Goal: Task Accomplishment & Management: Manage account settings

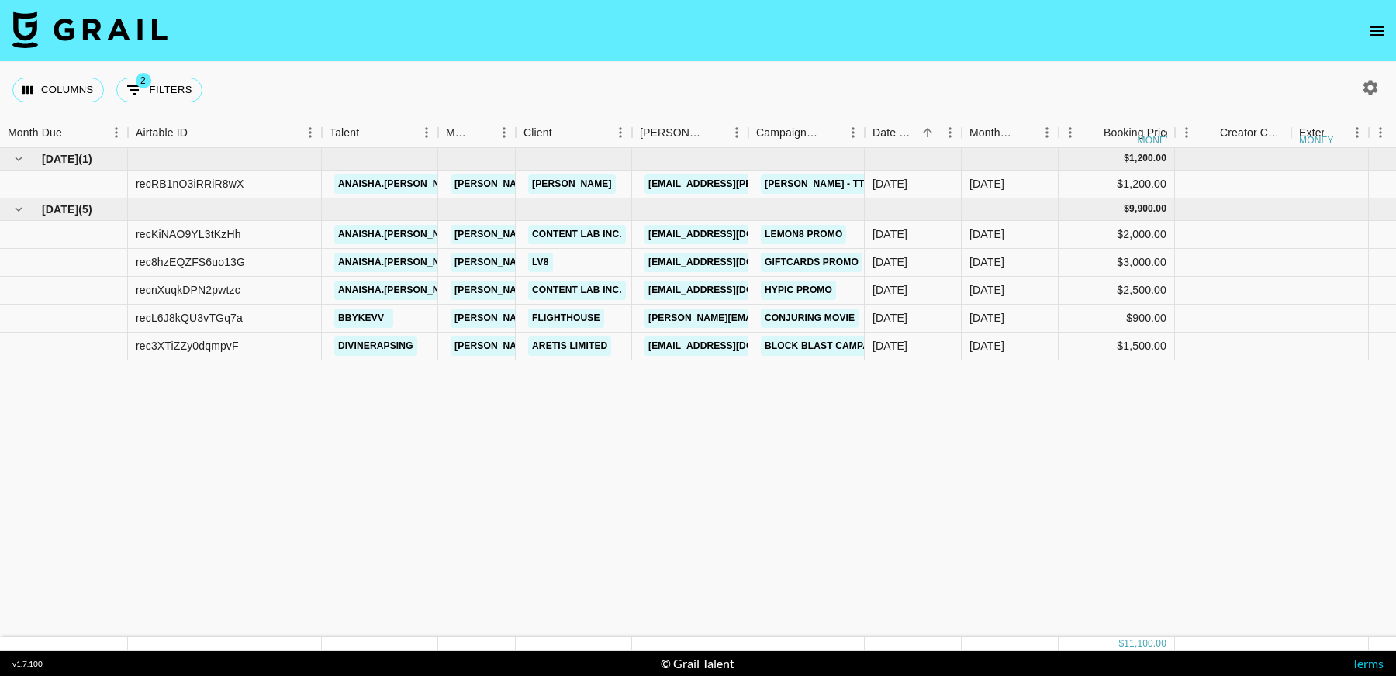
click at [1366, 31] on button "open drawer" at bounding box center [1377, 31] width 31 height 31
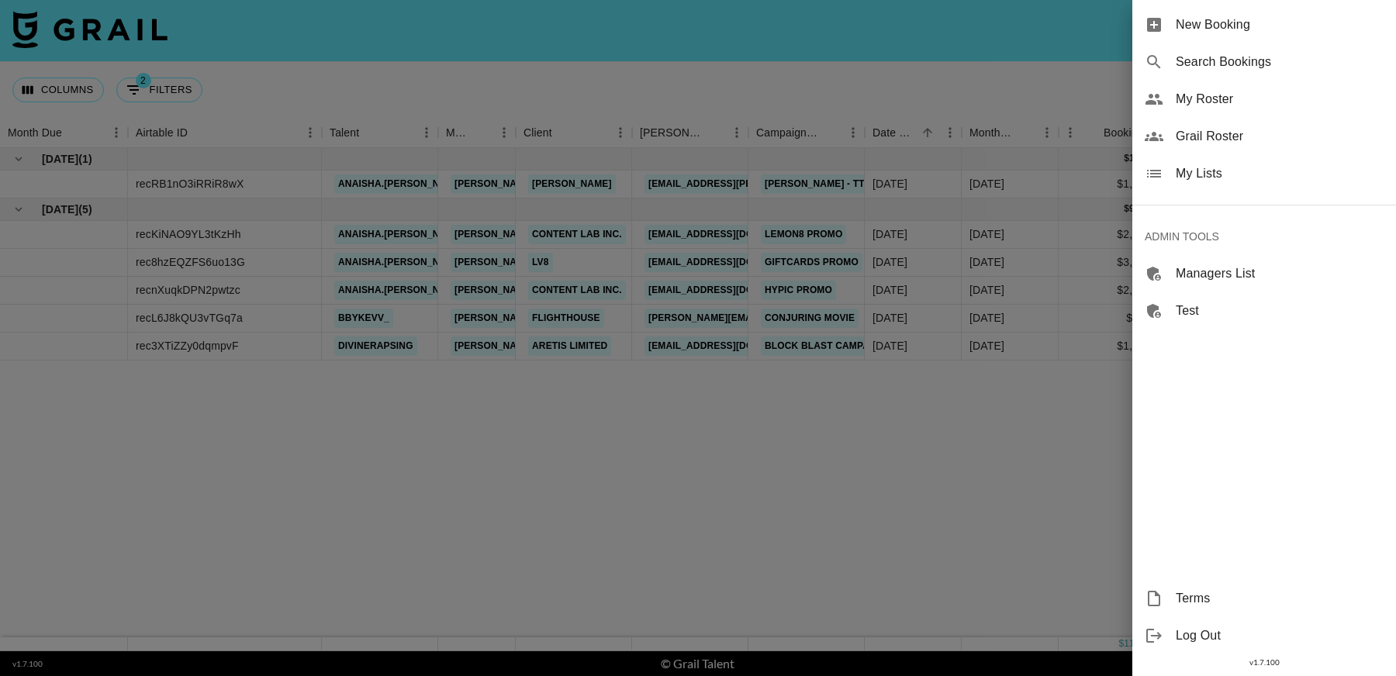
click at [1237, 178] on span "My Lists" at bounding box center [1280, 173] width 208 height 19
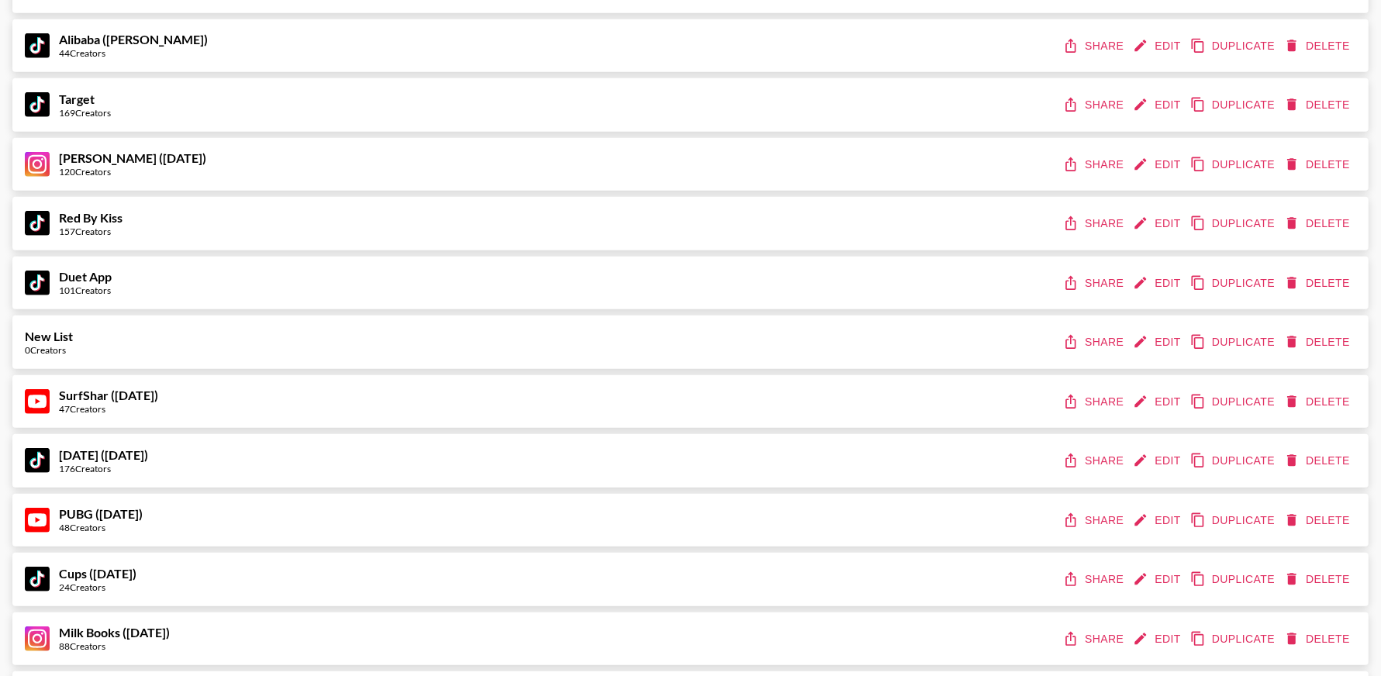
scroll to position [8649, 0]
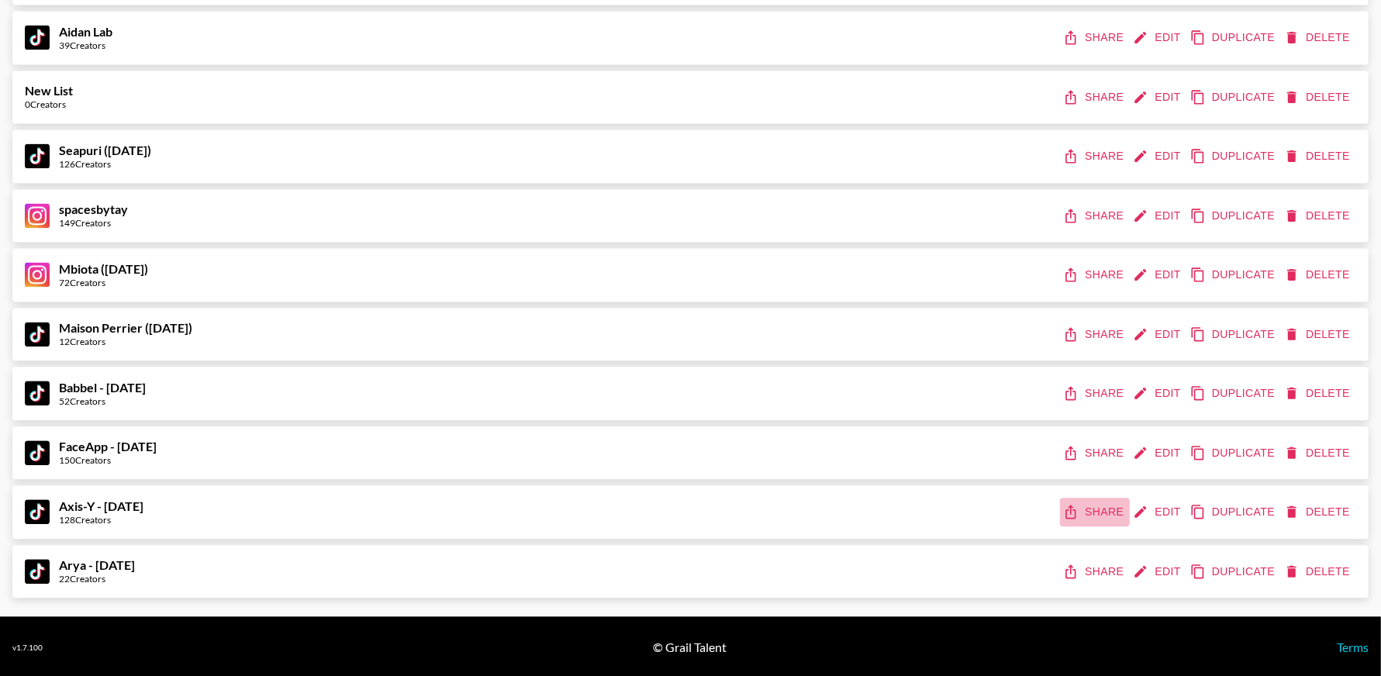
click at [1096, 508] on button "Share" at bounding box center [1095, 512] width 70 height 29
click at [1164, 566] on button "Edit" at bounding box center [1158, 572] width 57 height 29
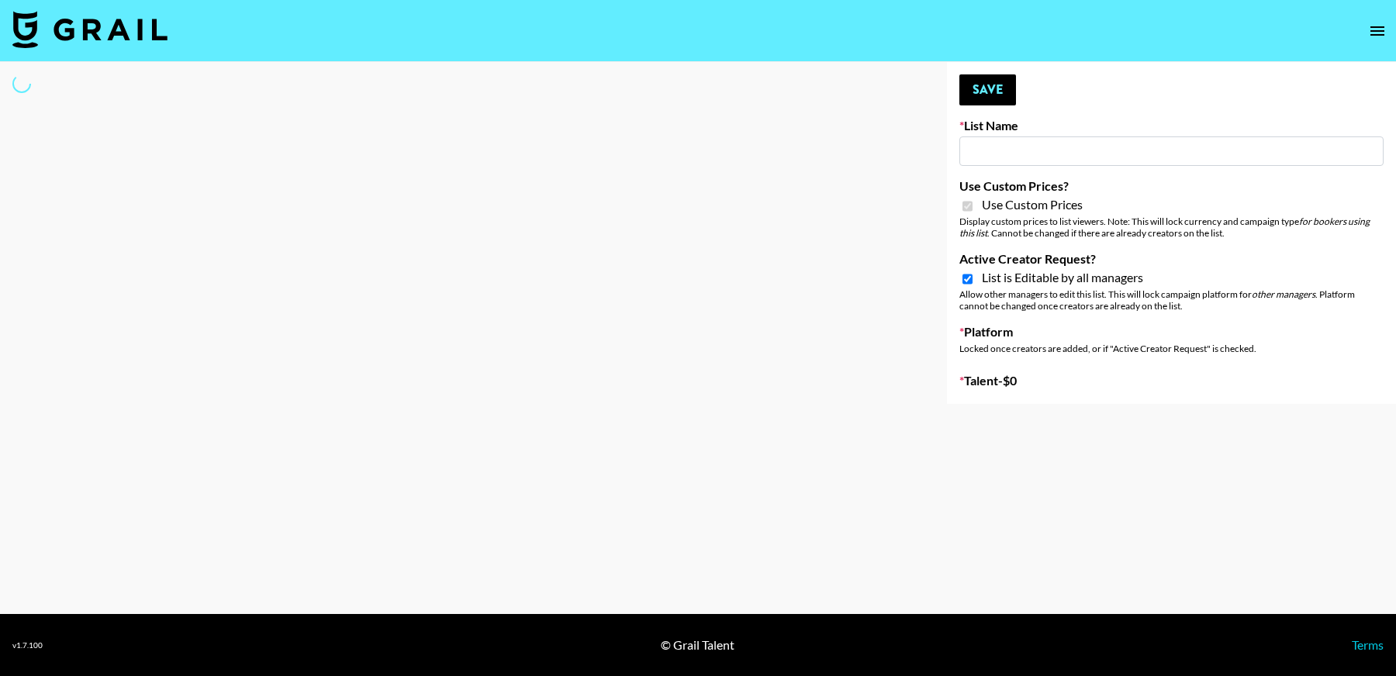
select select "Brand"
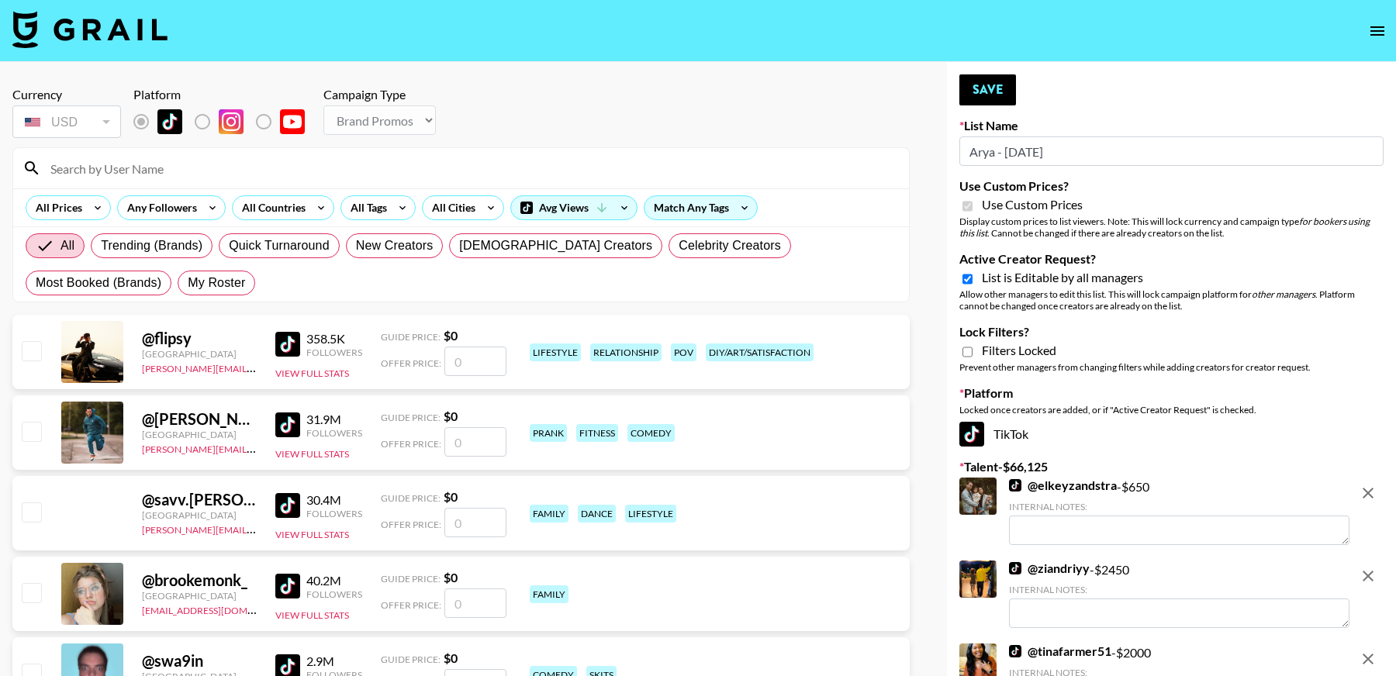
type input "Arya - [DATE]"
checkbox input "true"
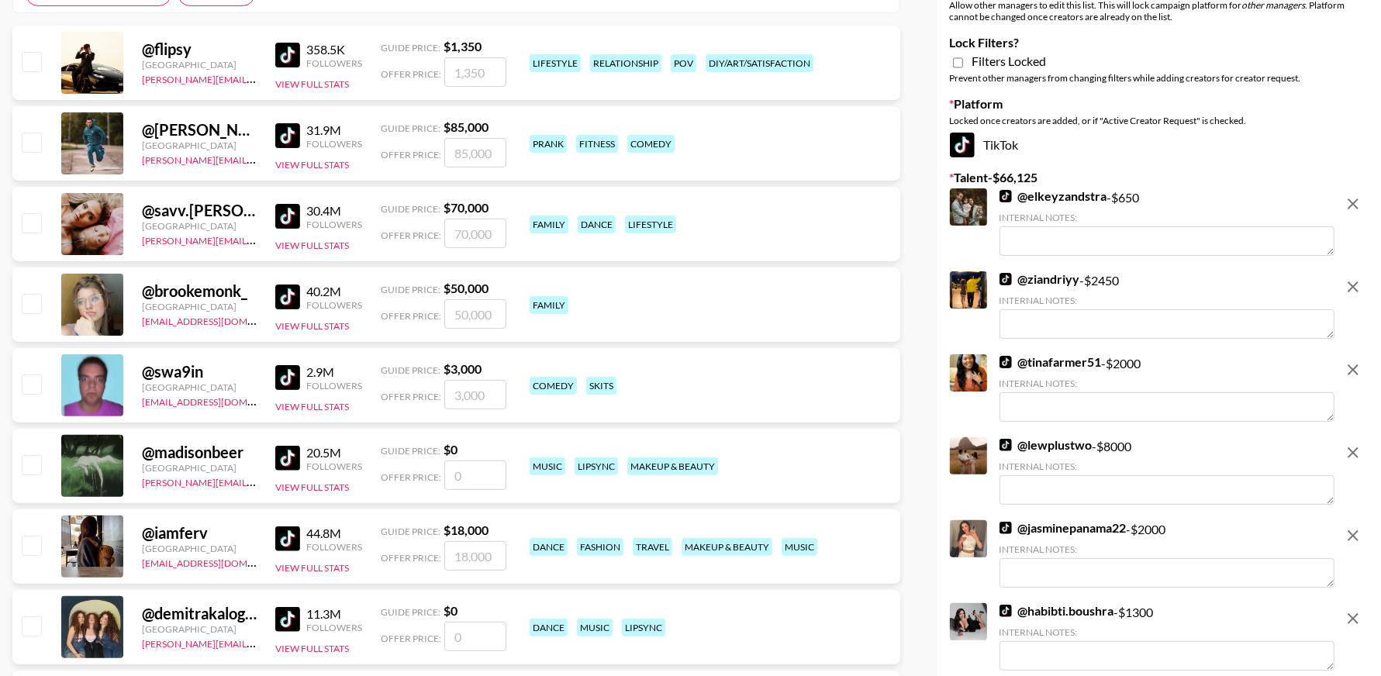
scroll to position [92, 0]
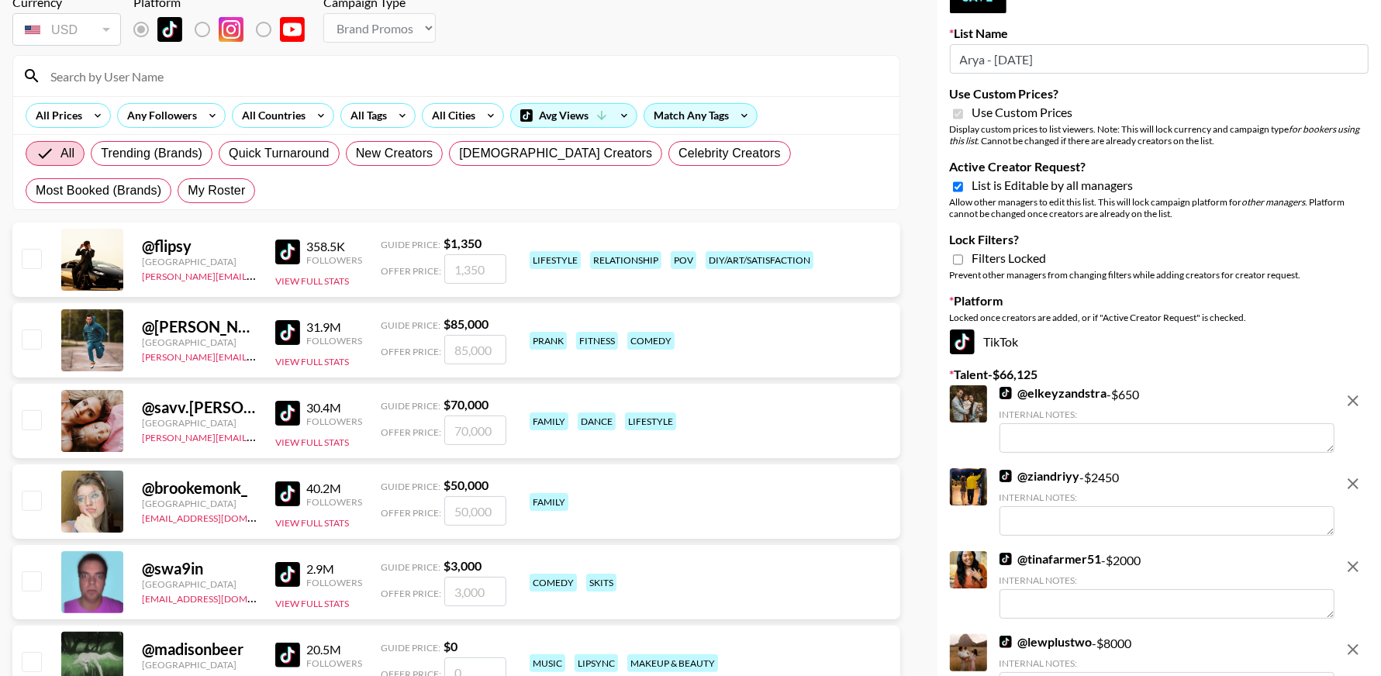
click at [1006, 389] on img at bounding box center [1006, 393] width 12 height 12
click at [1008, 473] on img at bounding box center [1006, 476] width 12 height 12
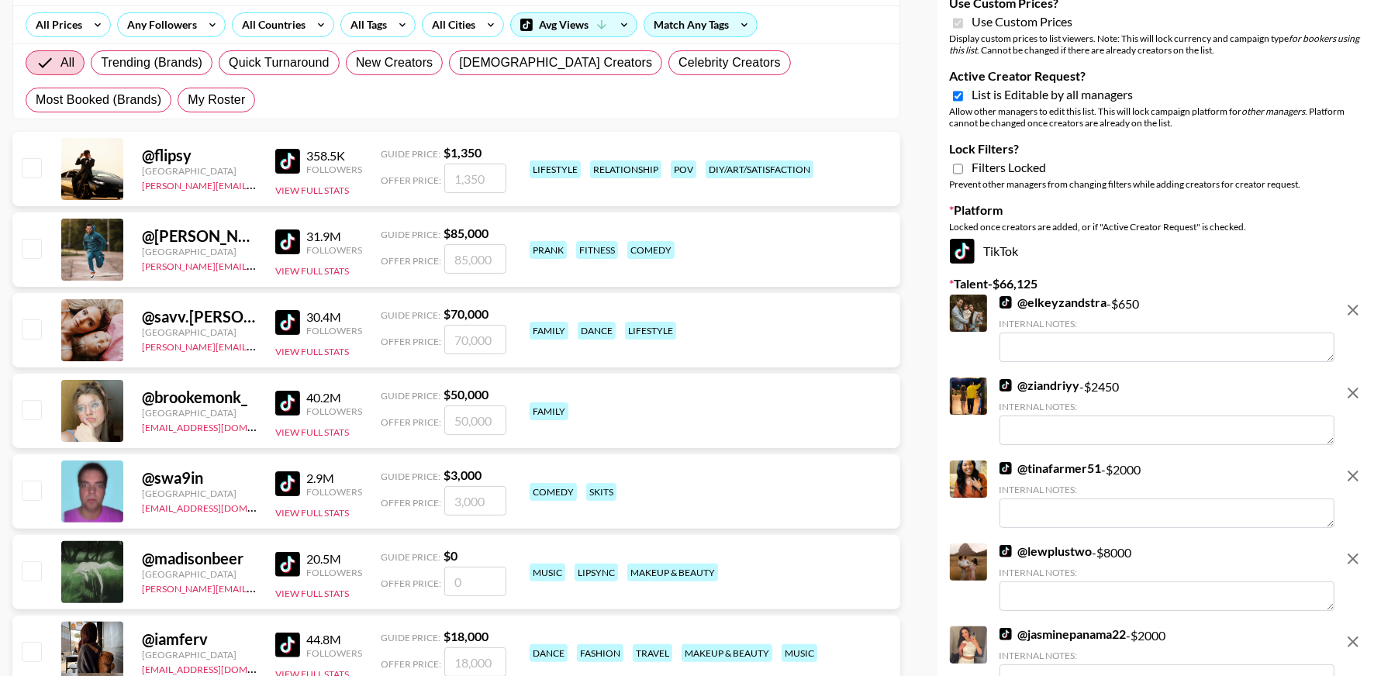
scroll to position [248, 0]
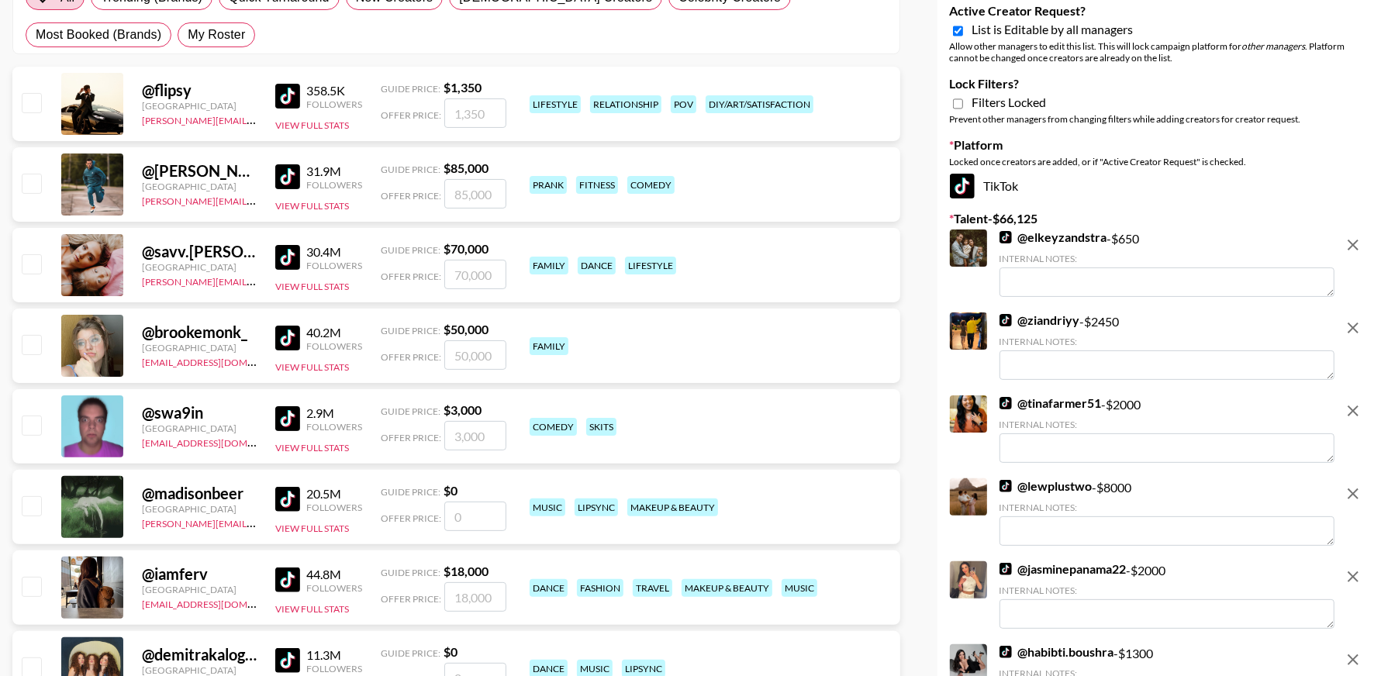
click at [1007, 405] on img at bounding box center [1006, 403] width 12 height 12
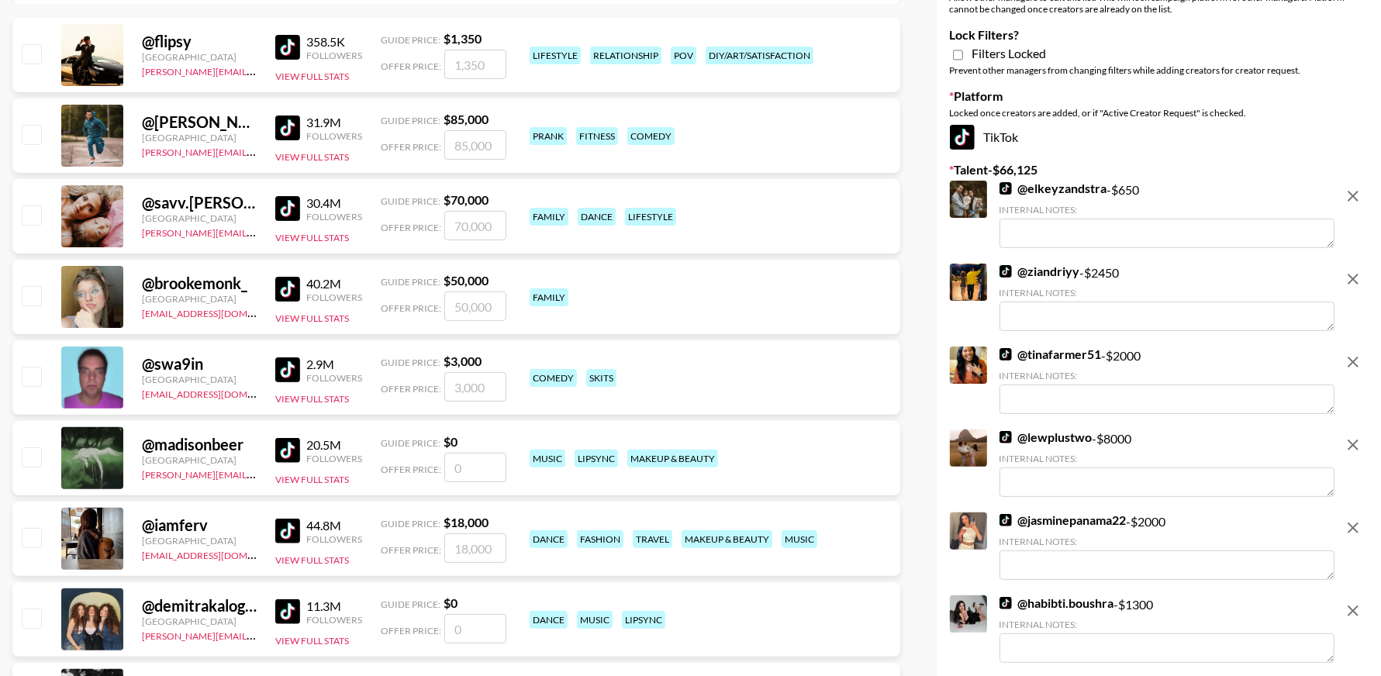
scroll to position [425, 0]
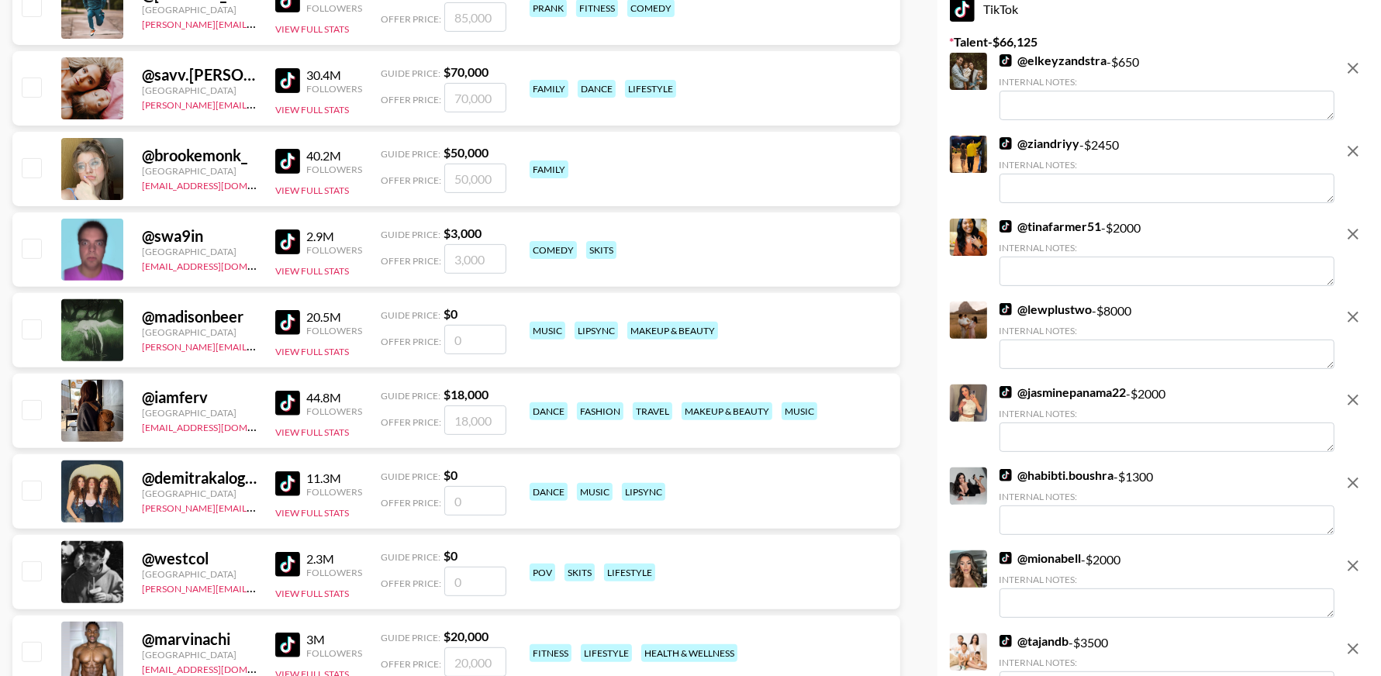
click at [1005, 309] on img at bounding box center [1006, 309] width 12 height 12
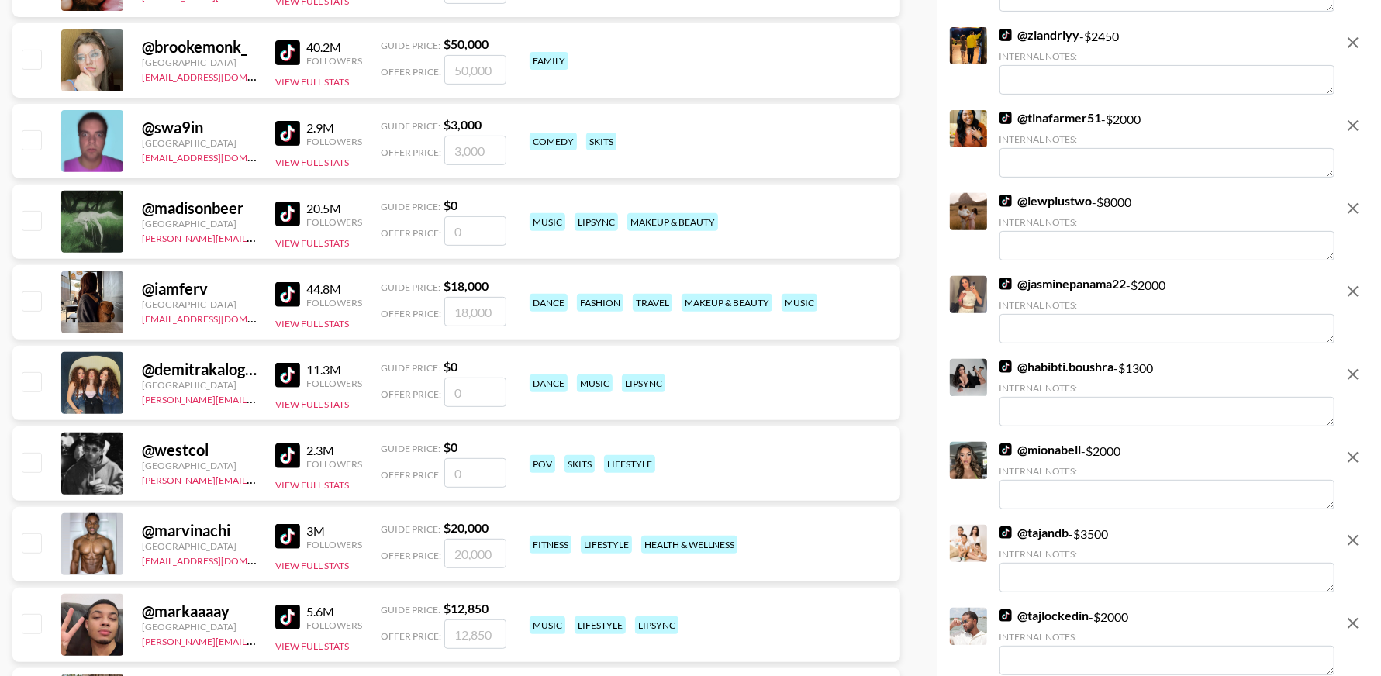
scroll to position [536, 0]
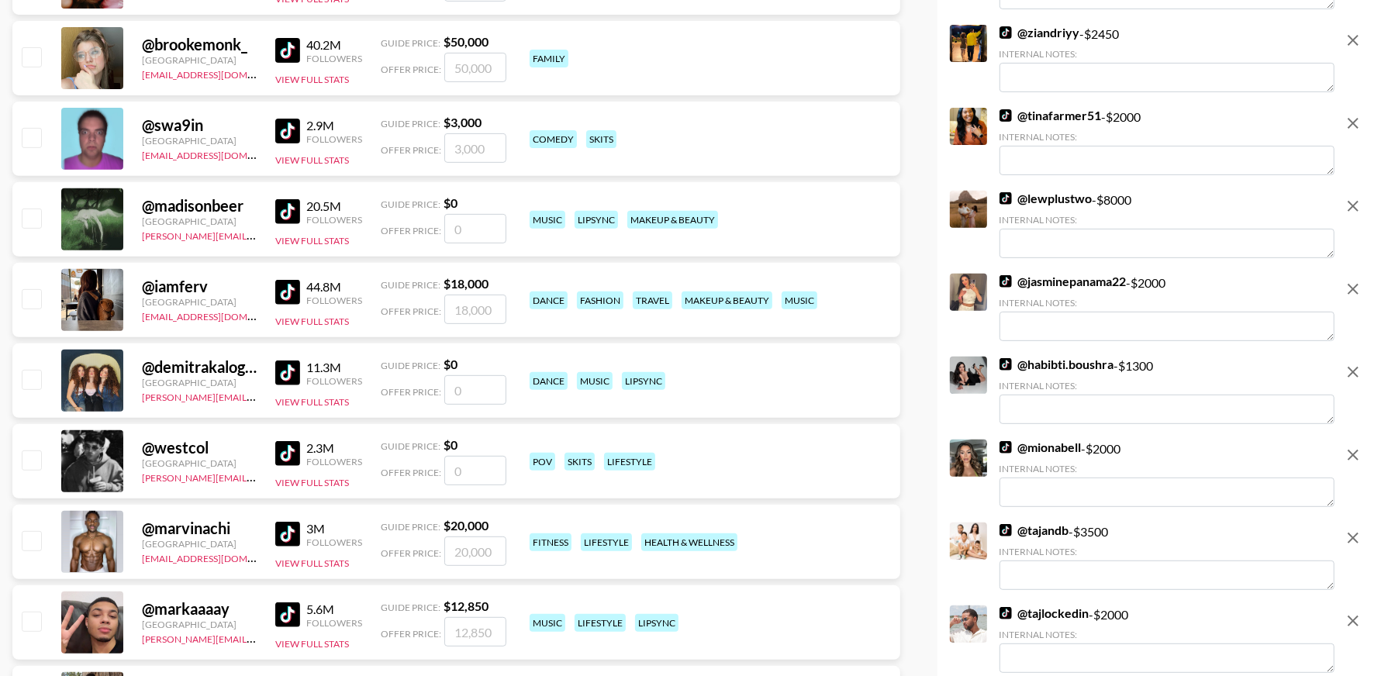
click at [1008, 285] on img at bounding box center [1006, 281] width 12 height 12
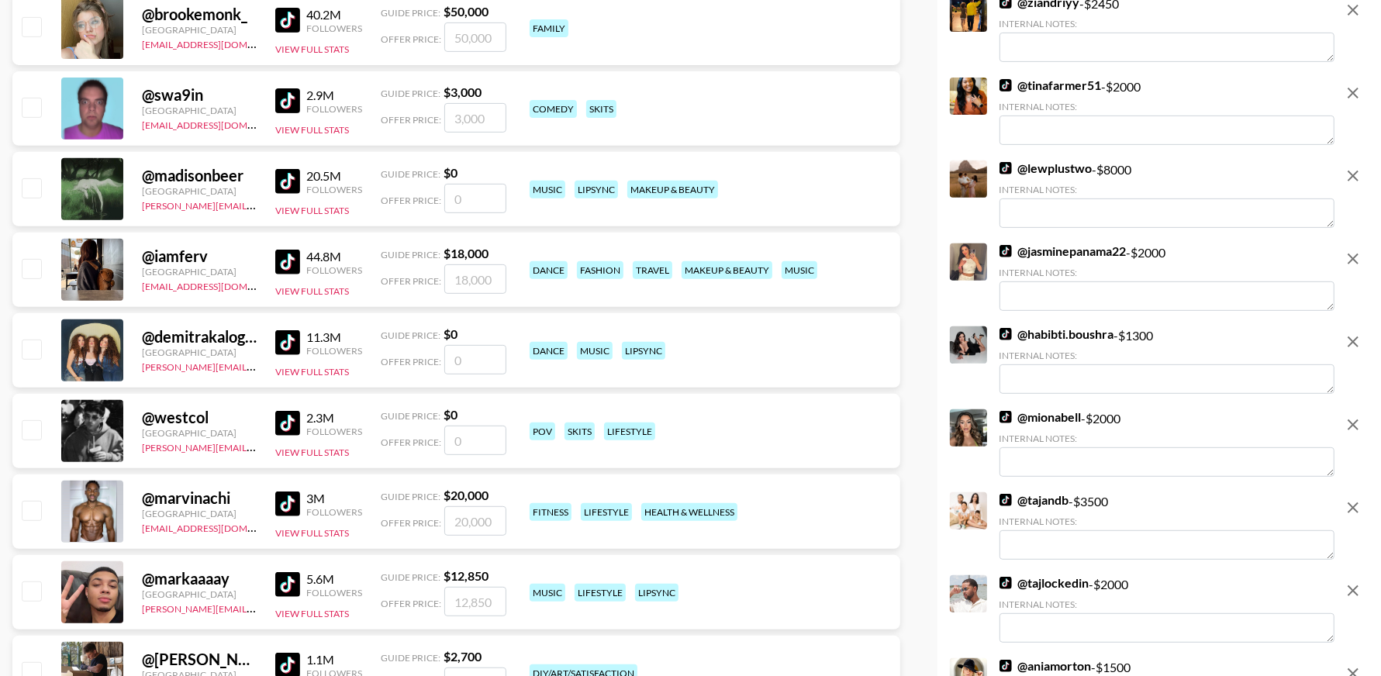
scroll to position [567, 0]
click at [1003, 333] on img at bounding box center [1006, 333] width 12 height 12
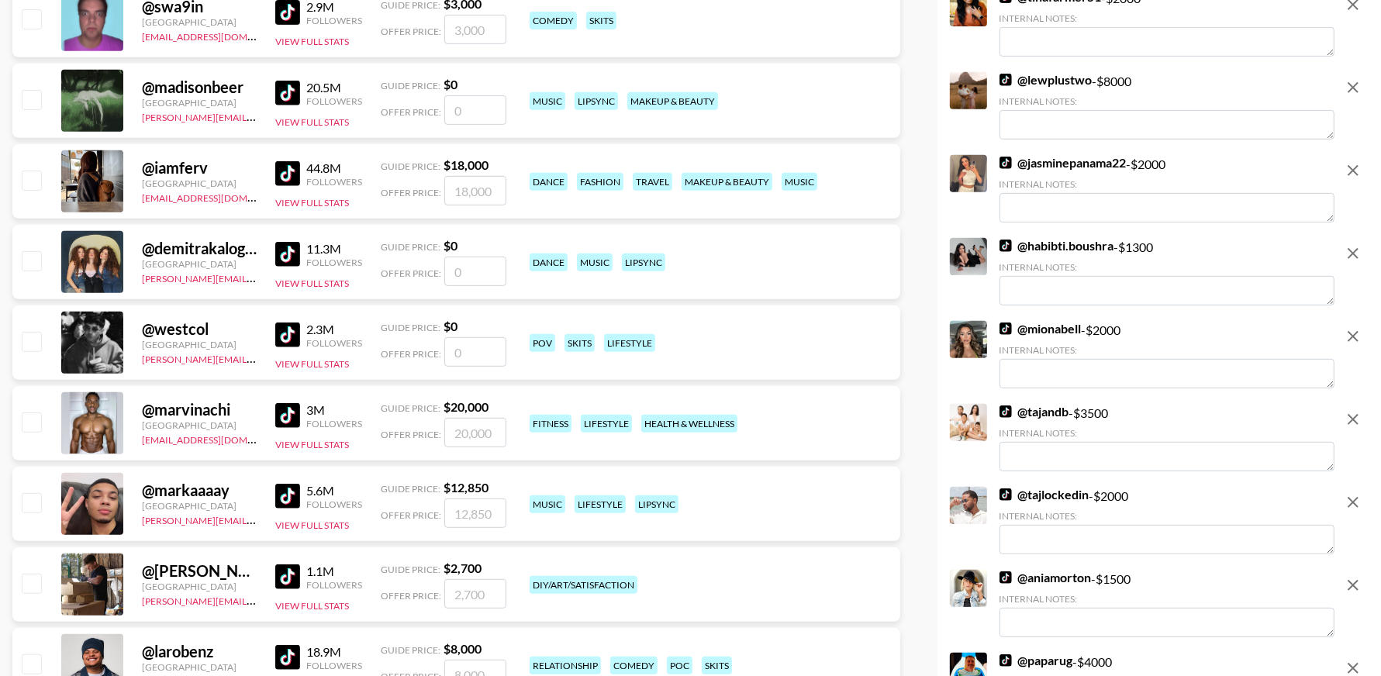
scroll to position [669, 0]
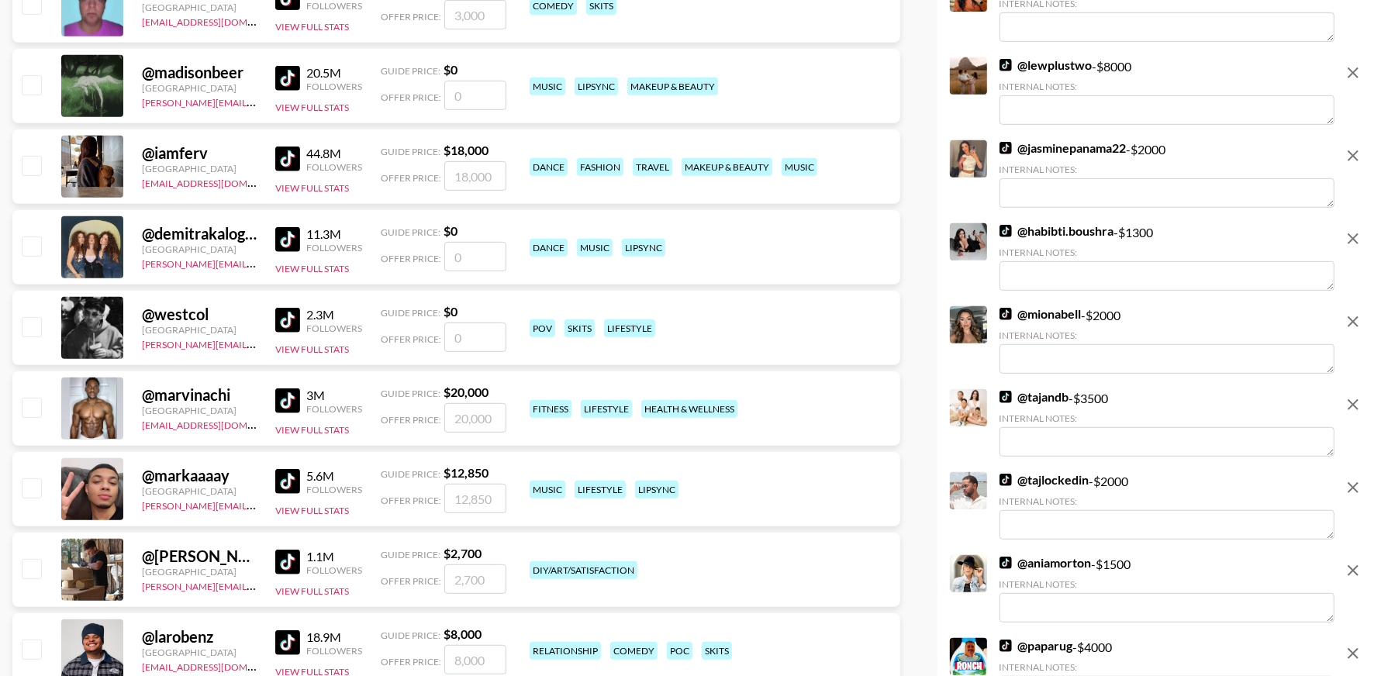
click at [1005, 317] on img at bounding box center [1006, 314] width 12 height 12
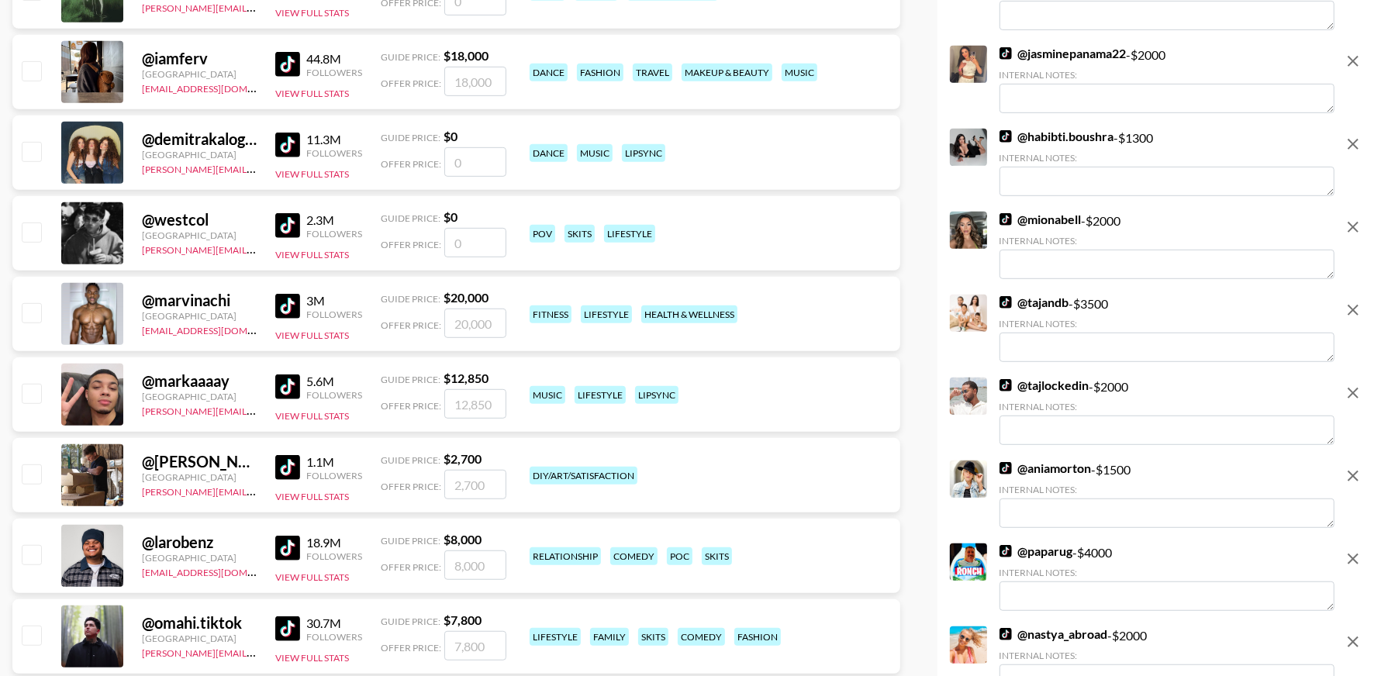
scroll to position [780, 0]
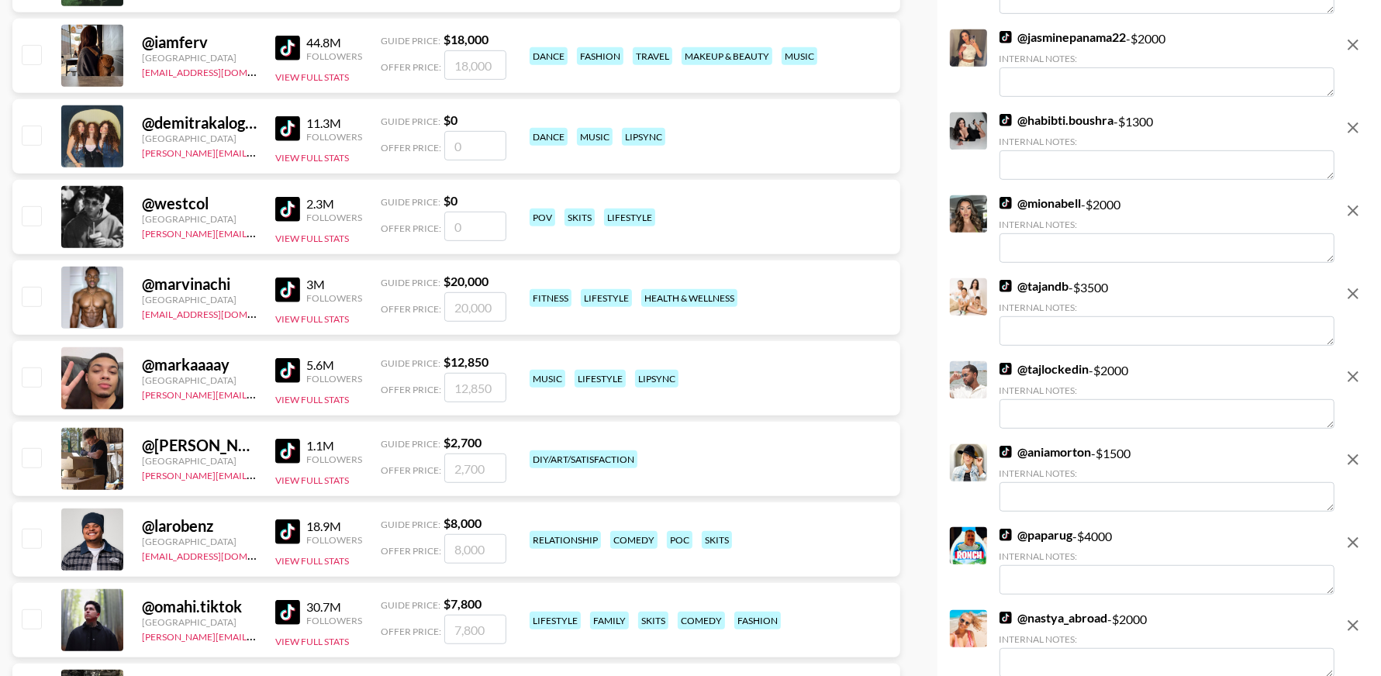
click at [1007, 283] on img at bounding box center [1006, 286] width 12 height 12
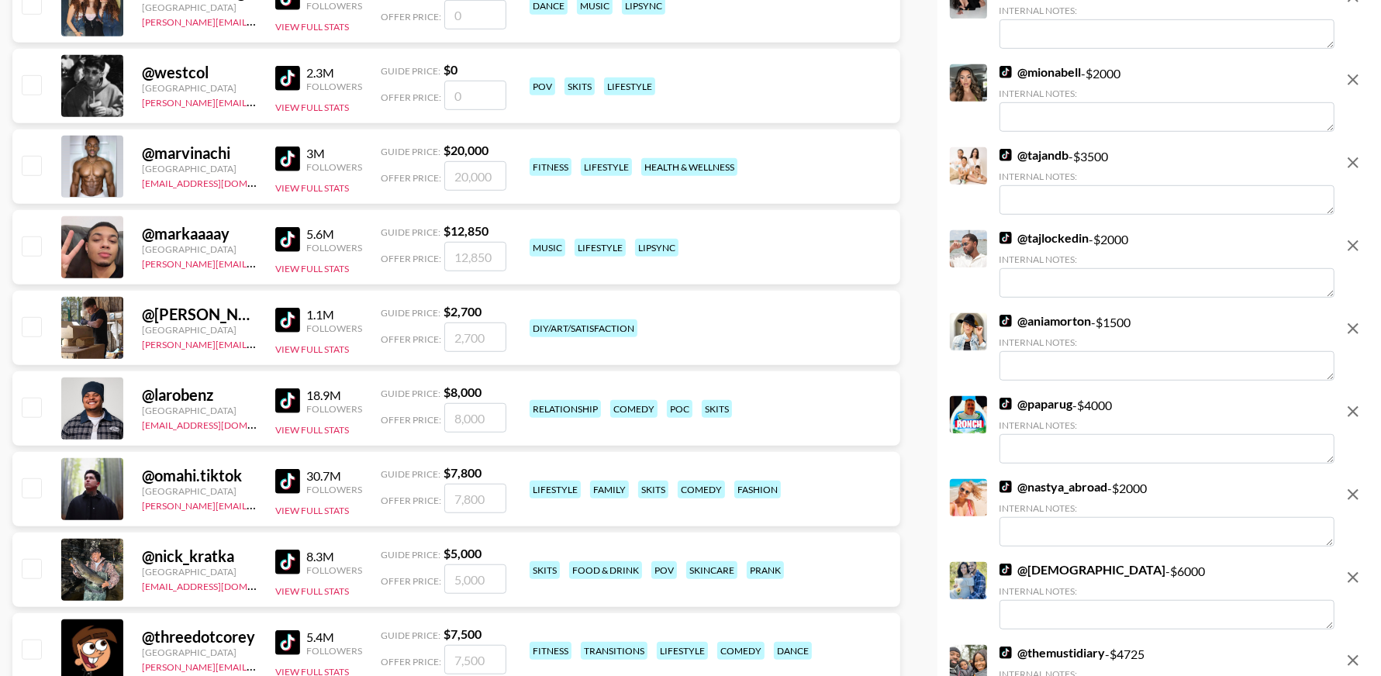
scroll to position [915, 0]
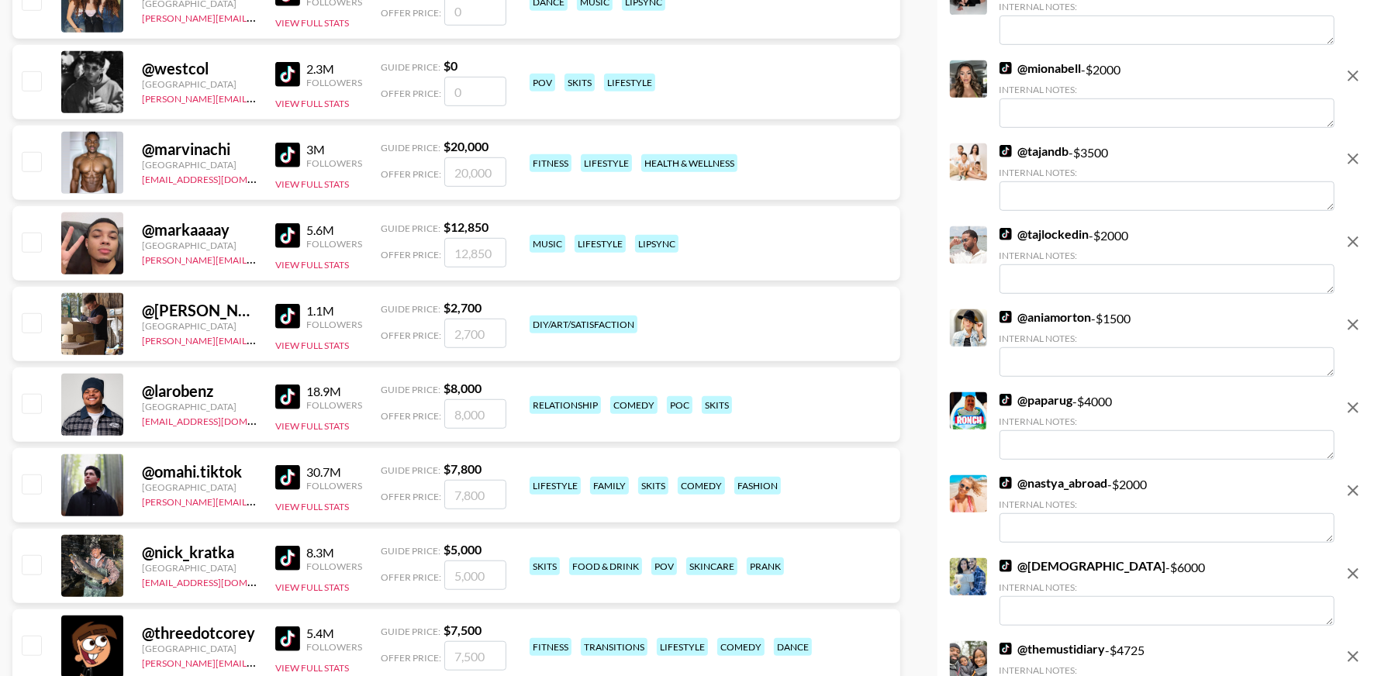
click at [1008, 238] on img at bounding box center [1006, 234] width 12 height 12
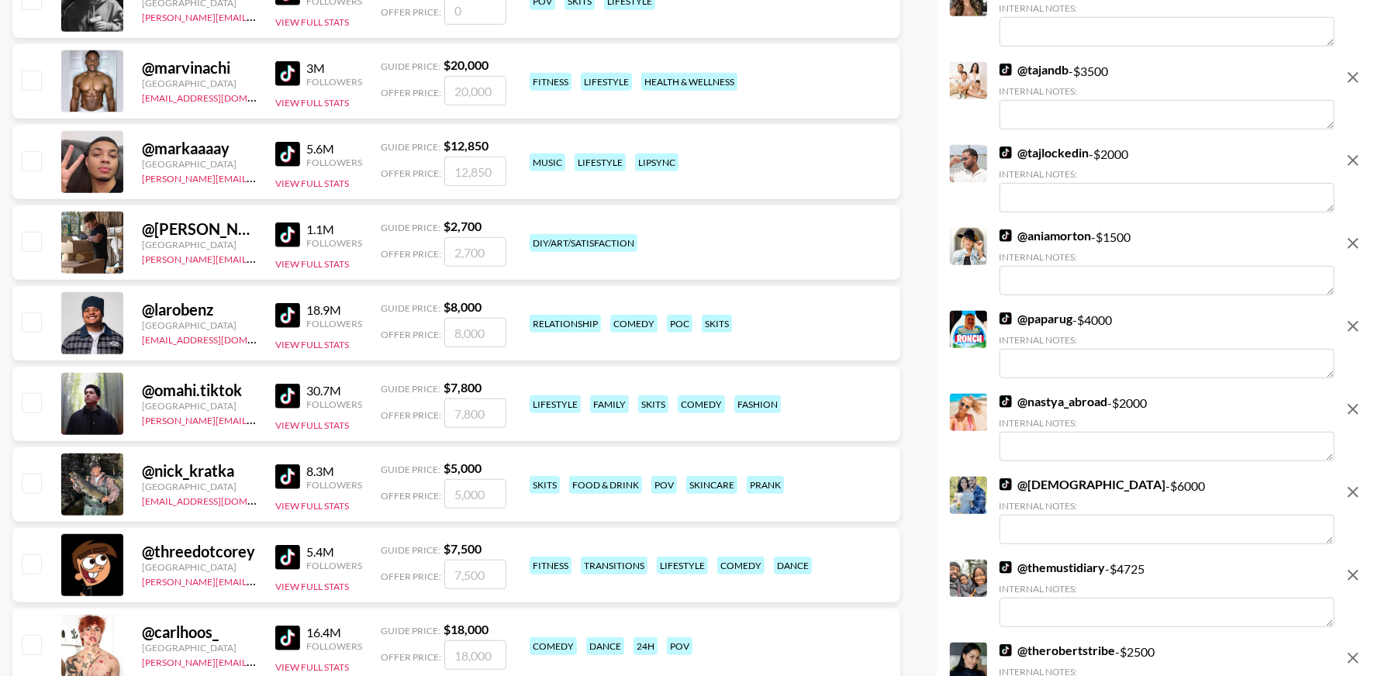
scroll to position [1013, 0]
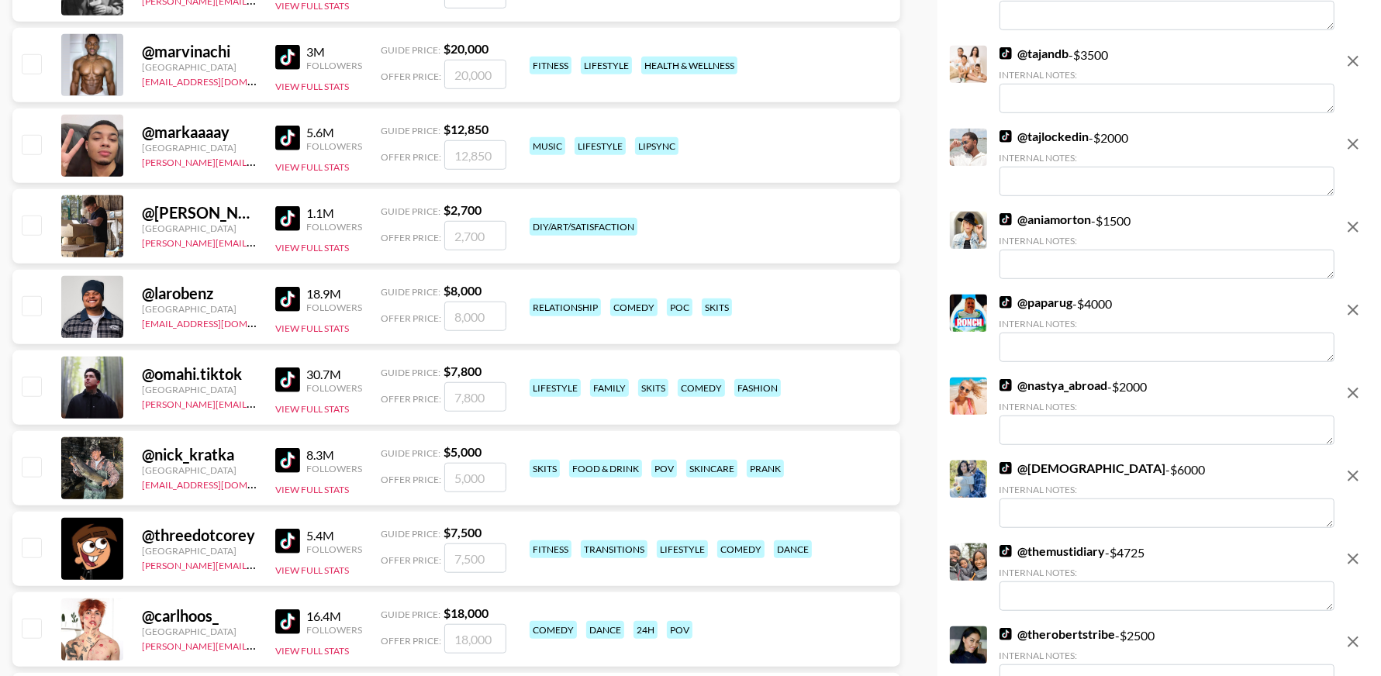
click at [1003, 220] on img at bounding box center [1006, 219] width 12 height 12
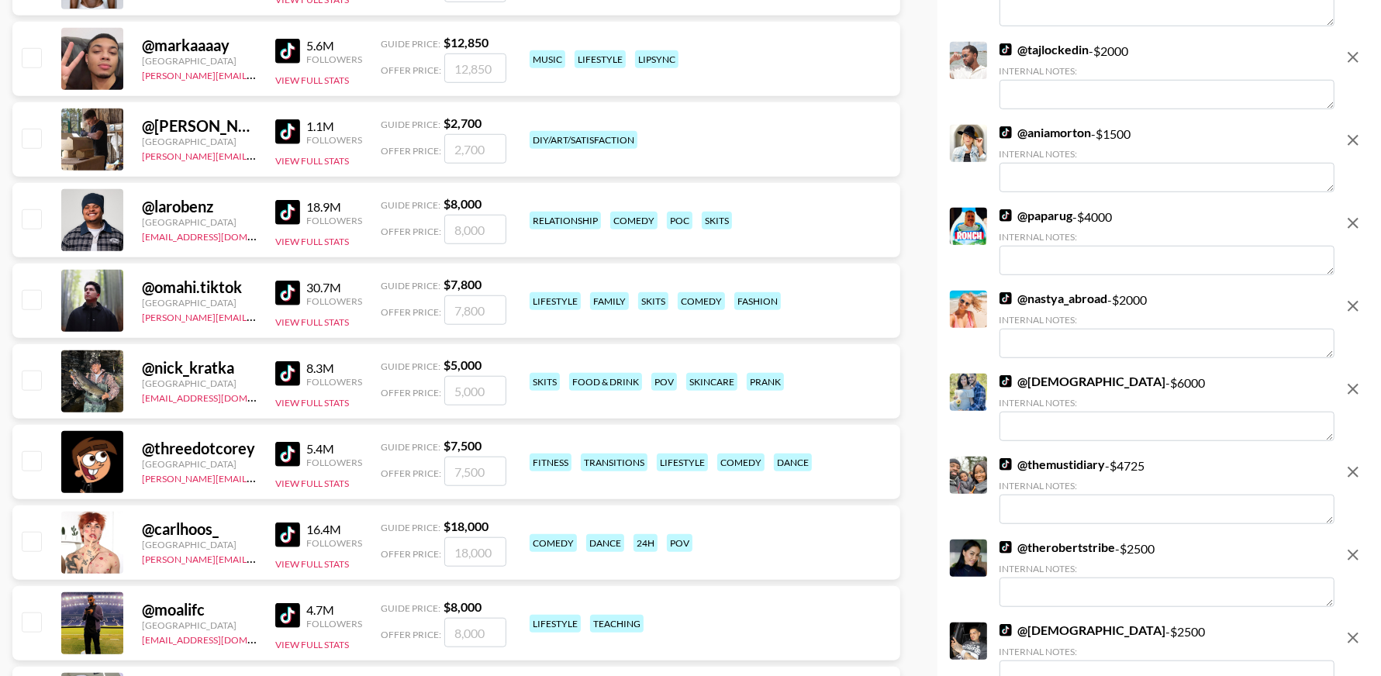
scroll to position [1117, 0]
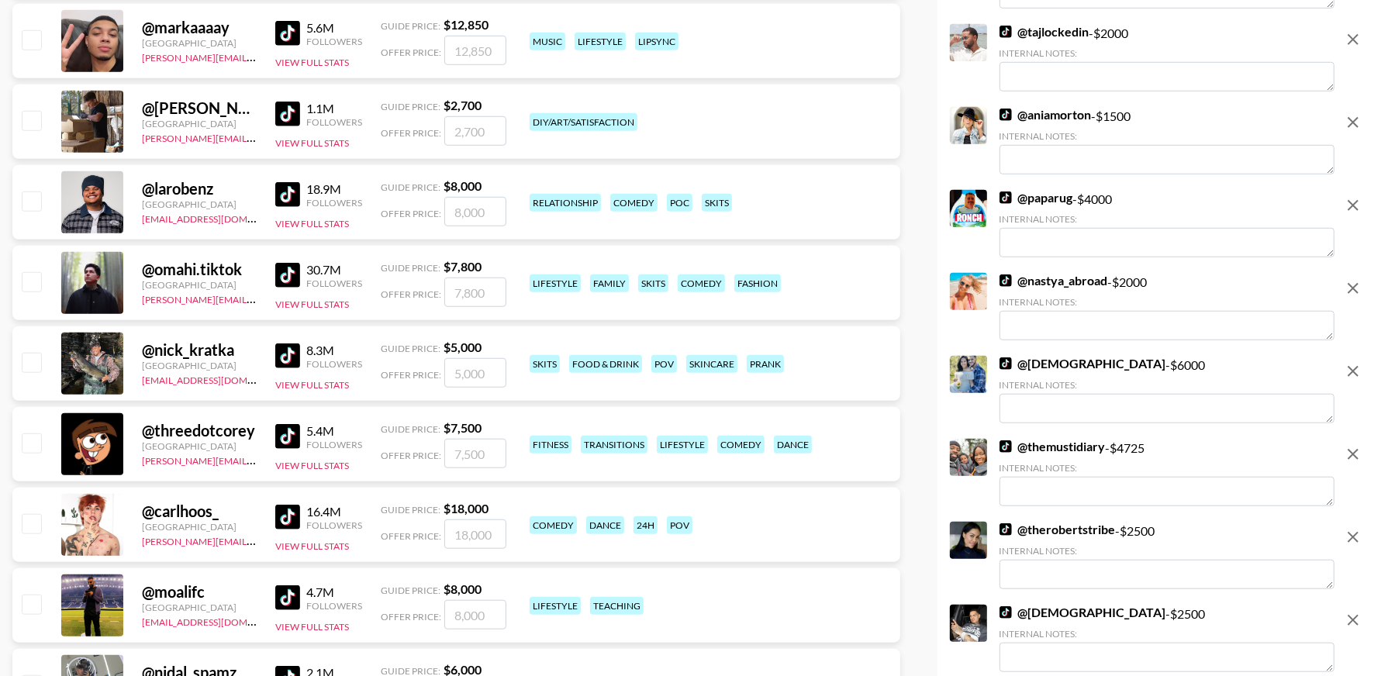
click at [1002, 199] on img at bounding box center [1006, 198] width 12 height 12
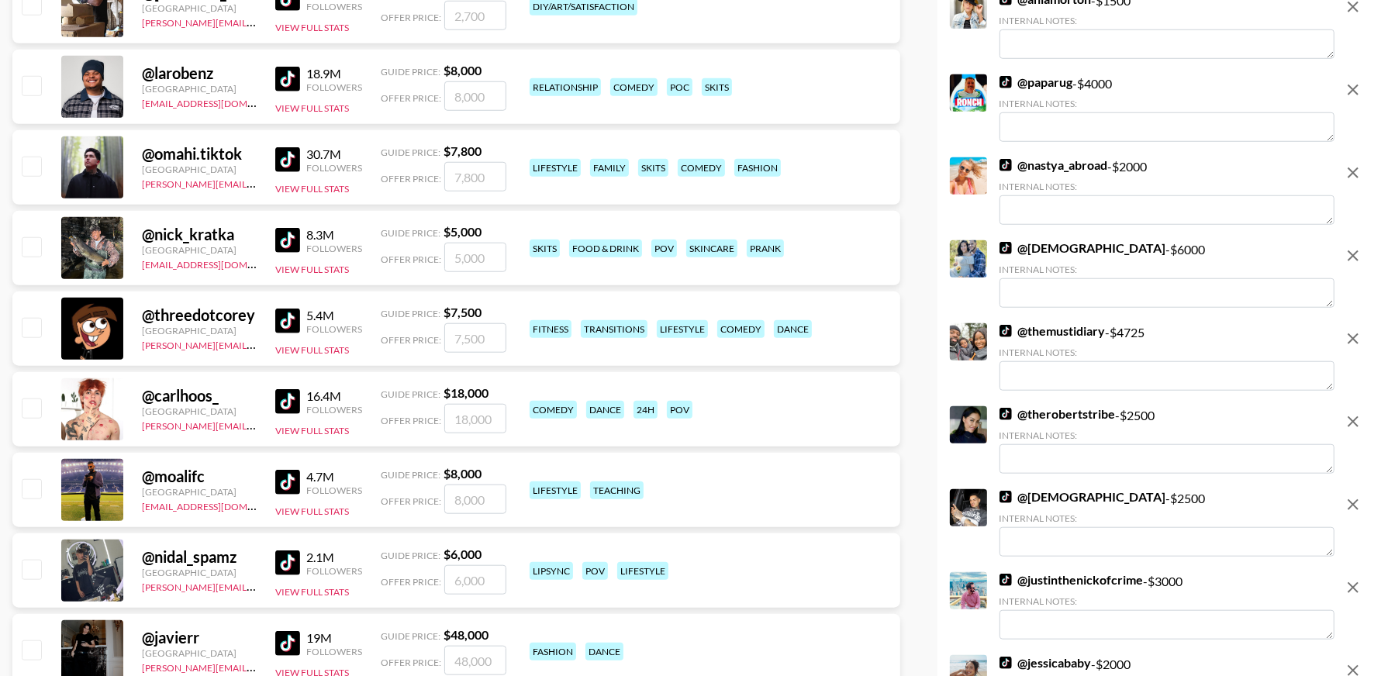
scroll to position [1238, 0]
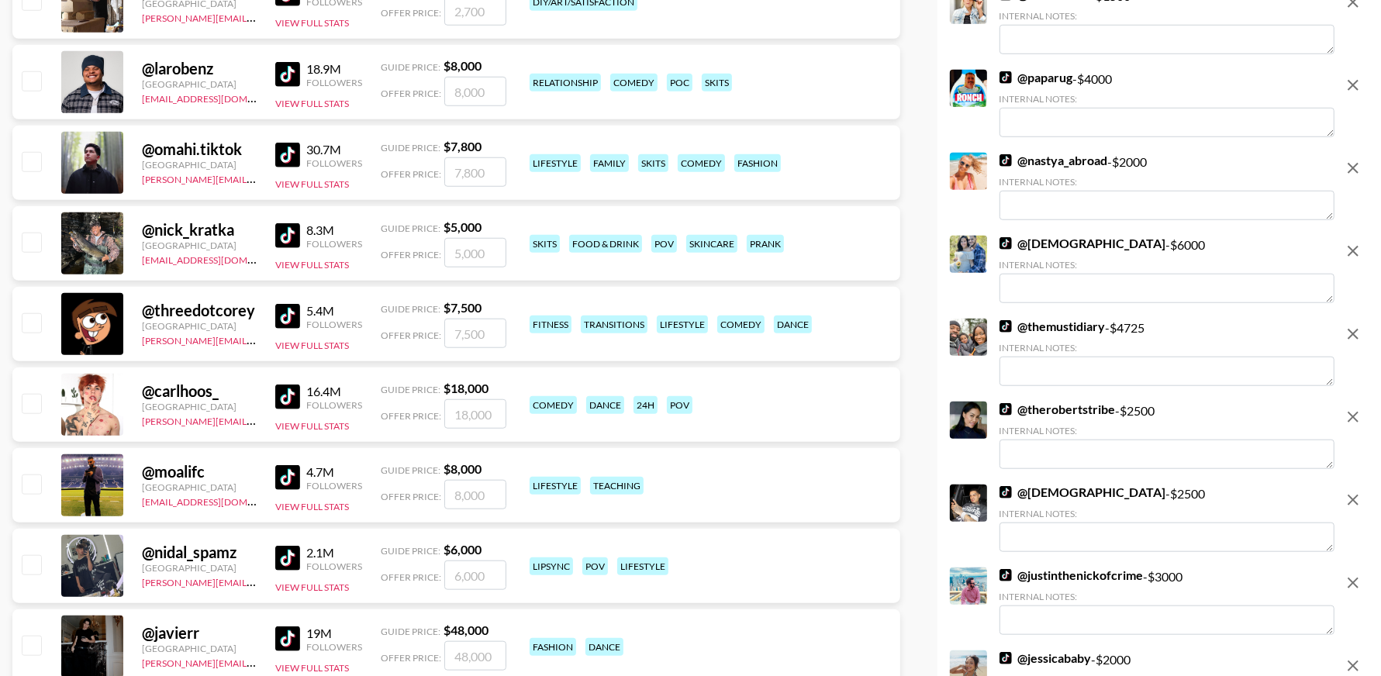
click at [1003, 163] on img at bounding box center [1006, 160] width 12 height 12
click at [1004, 248] on img at bounding box center [1006, 243] width 12 height 12
click at [1006, 332] on img at bounding box center [1006, 326] width 12 height 12
click at [1004, 413] on img at bounding box center [1006, 409] width 12 height 12
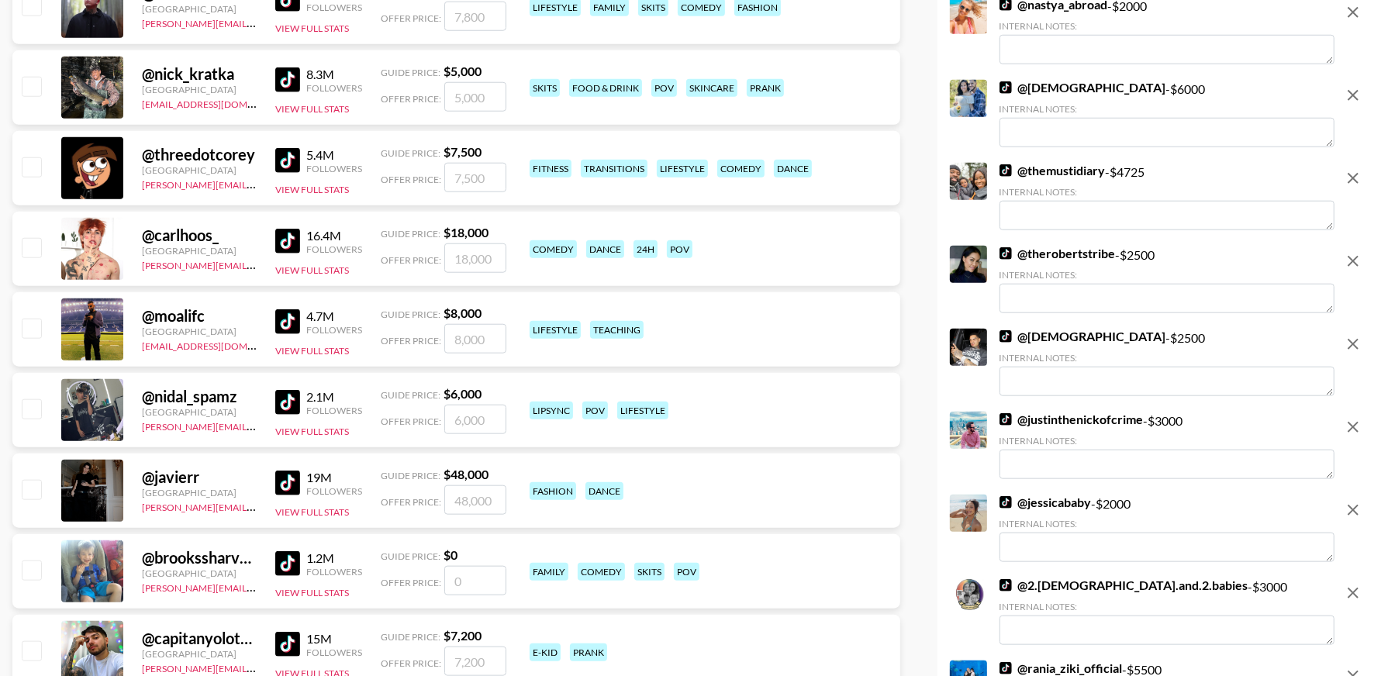
scroll to position [1412, 0]
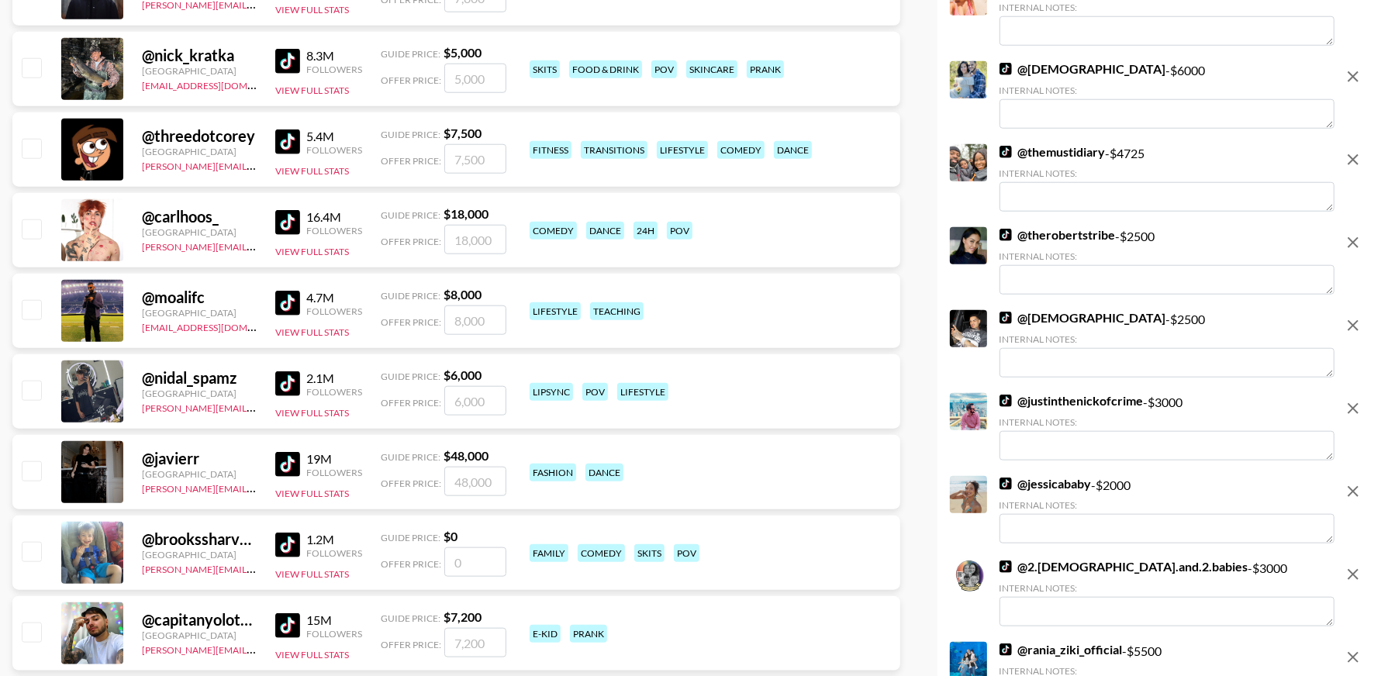
click at [1001, 319] on img at bounding box center [1006, 318] width 12 height 12
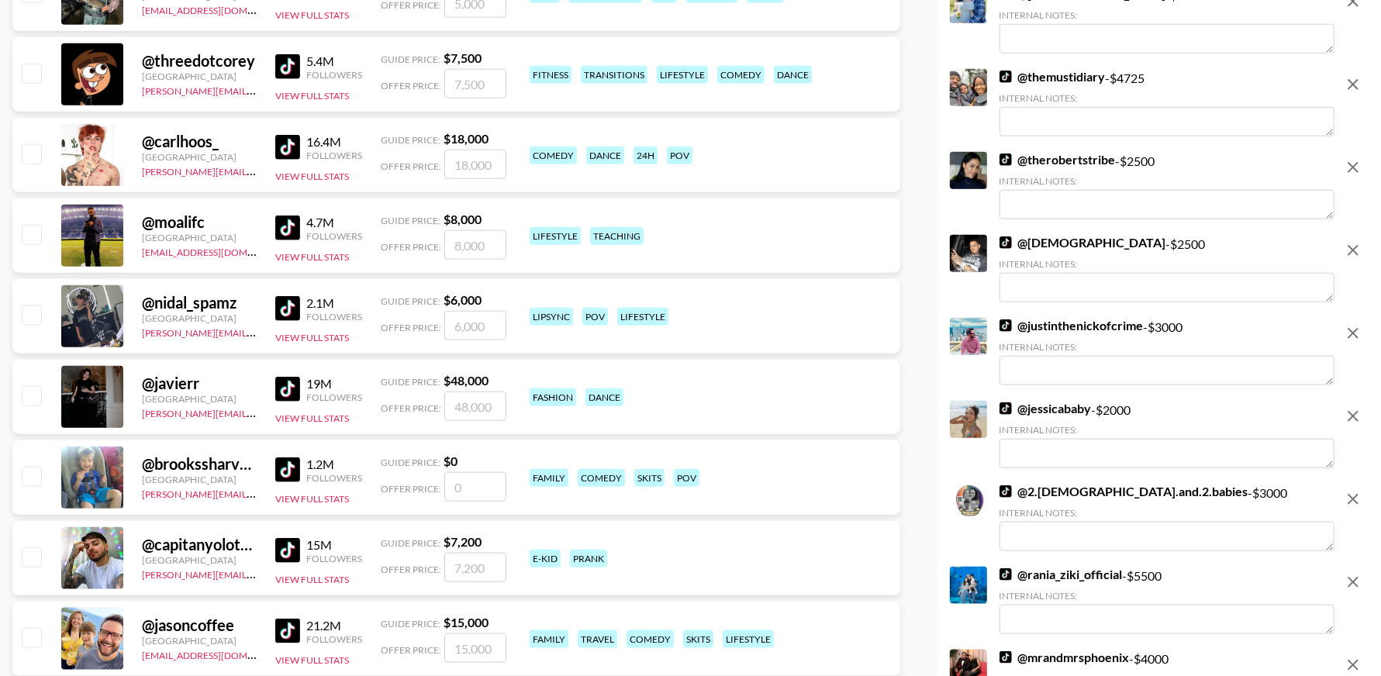
scroll to position [1531, 0]
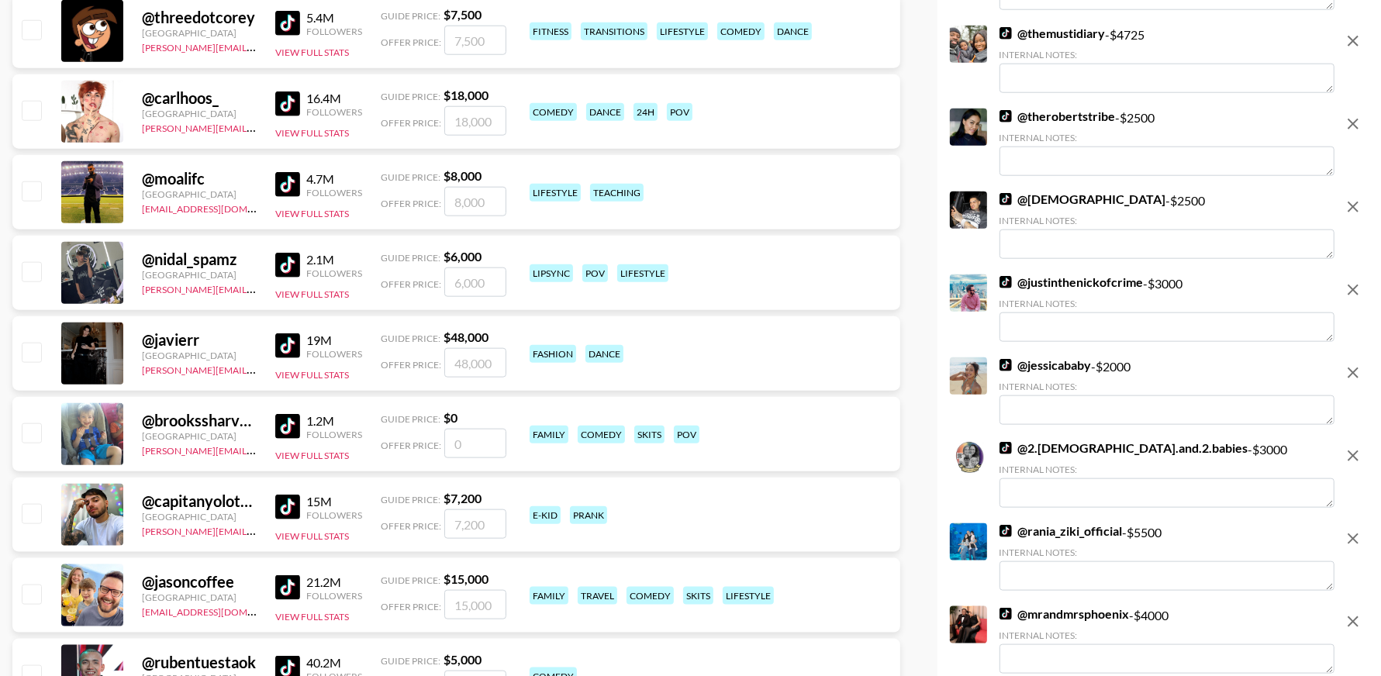
click at [1008, 288] on img at bounding box center [1006, 282] width 12 height 12
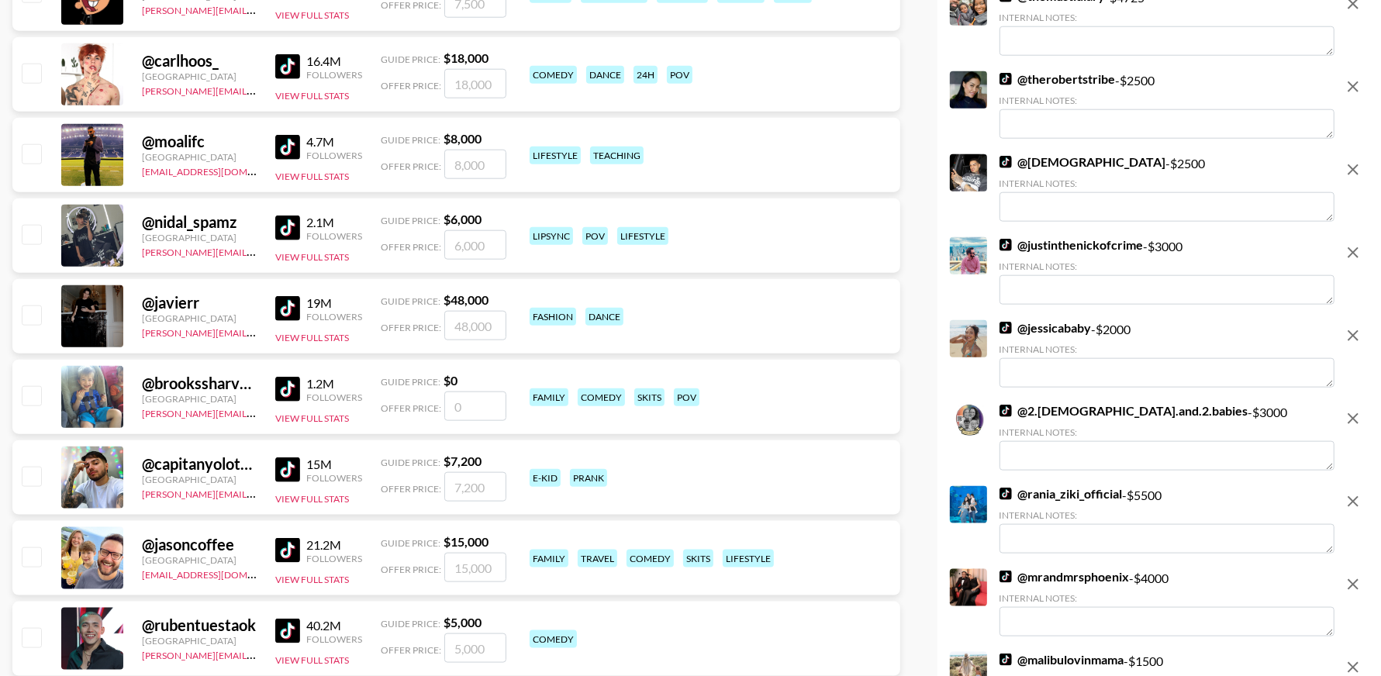
scroll to position [1780, 0]
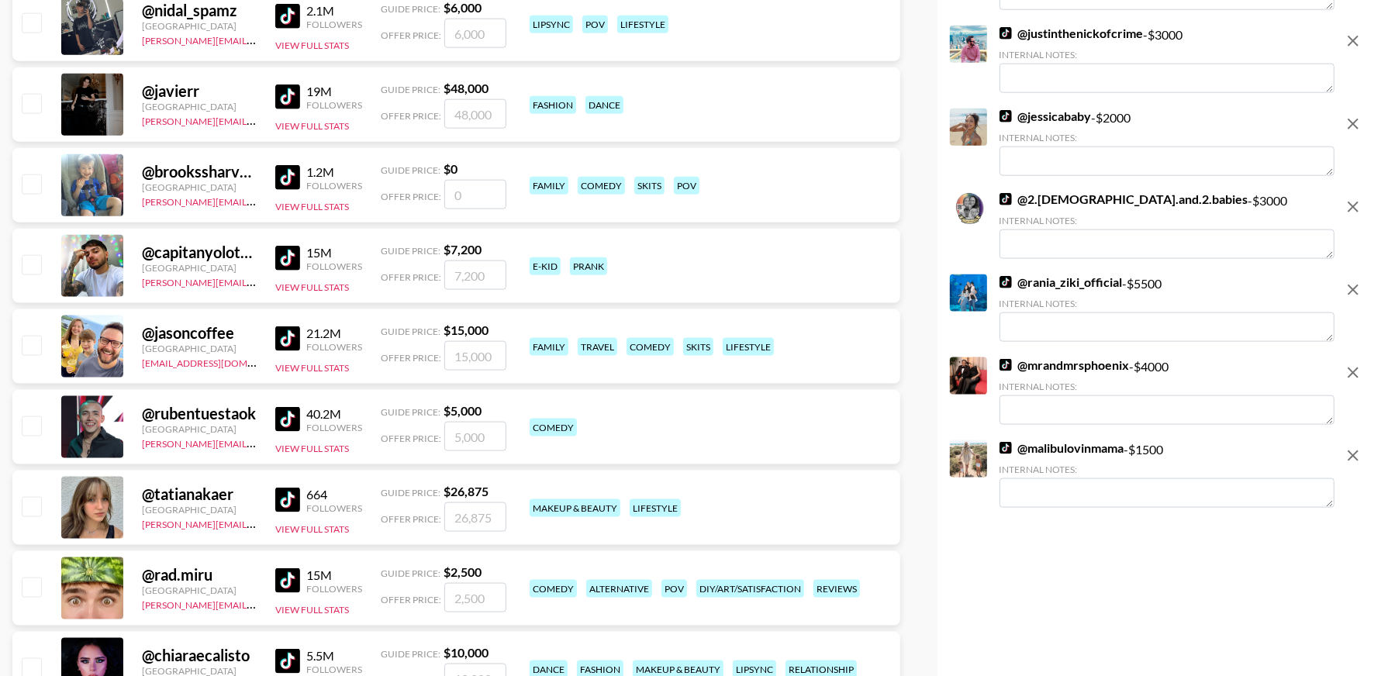
click at [1010, 201] on img at bounding box center [1006, 199] width 12 height 12
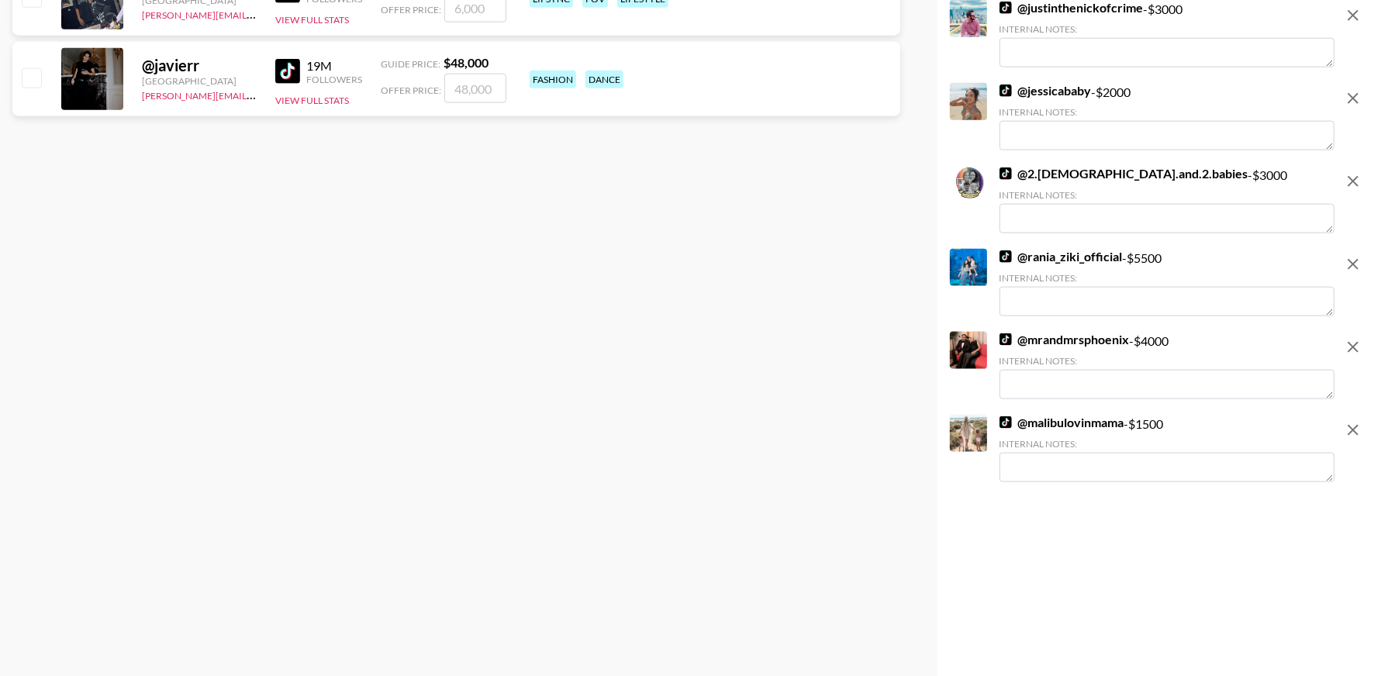
scroll to position [0, 0]
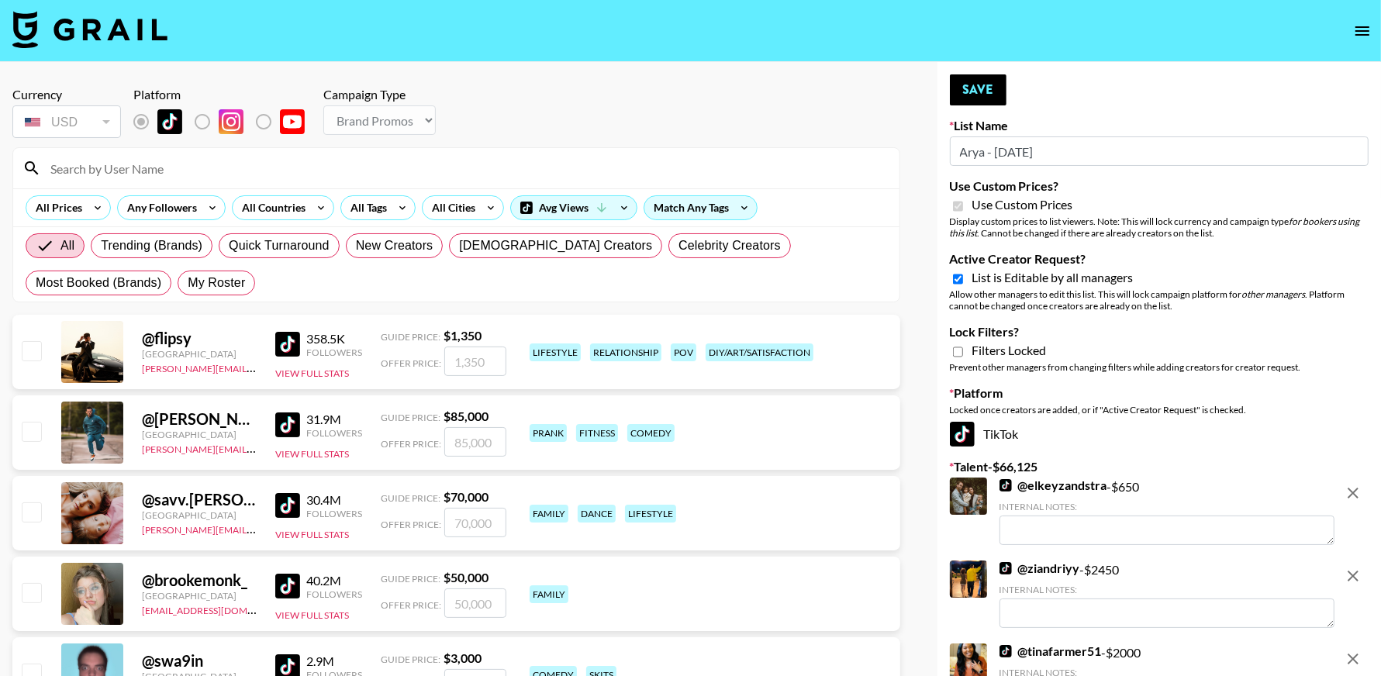
click at [1362, 20] on button "open drawer" at bounding box center [1362, 31] width 31 height 31
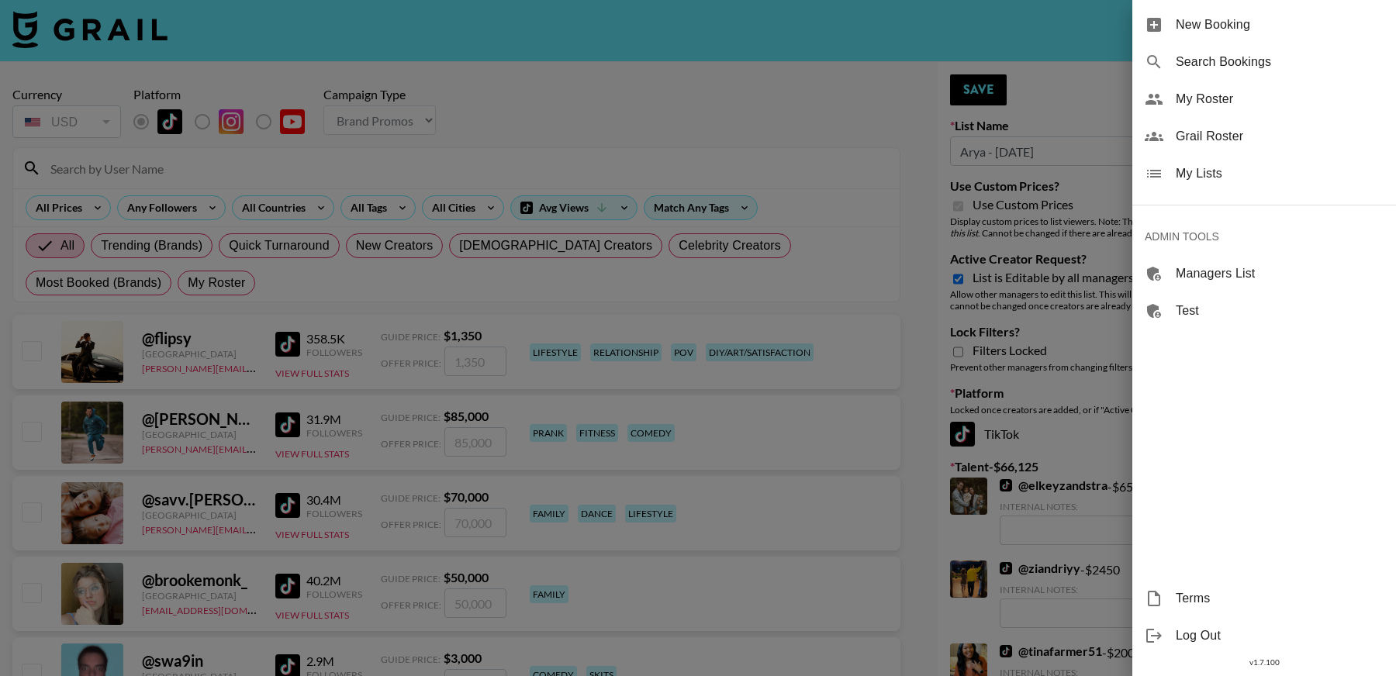
click at [1241, 178] on span "My Lists" at bounding box center [1280, 173] width 208 height 19
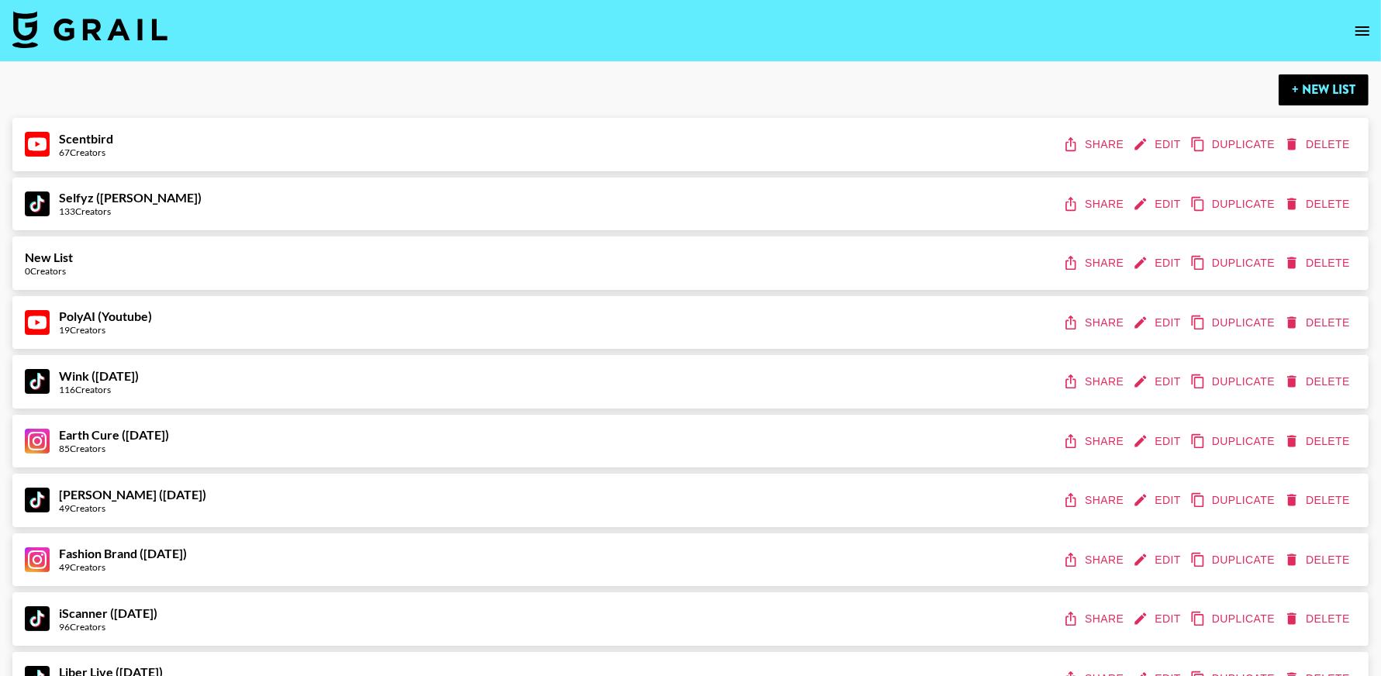
click at [1368, 29] on icon "open drawer" at bounding box center [1362, 31] width 19 height 19
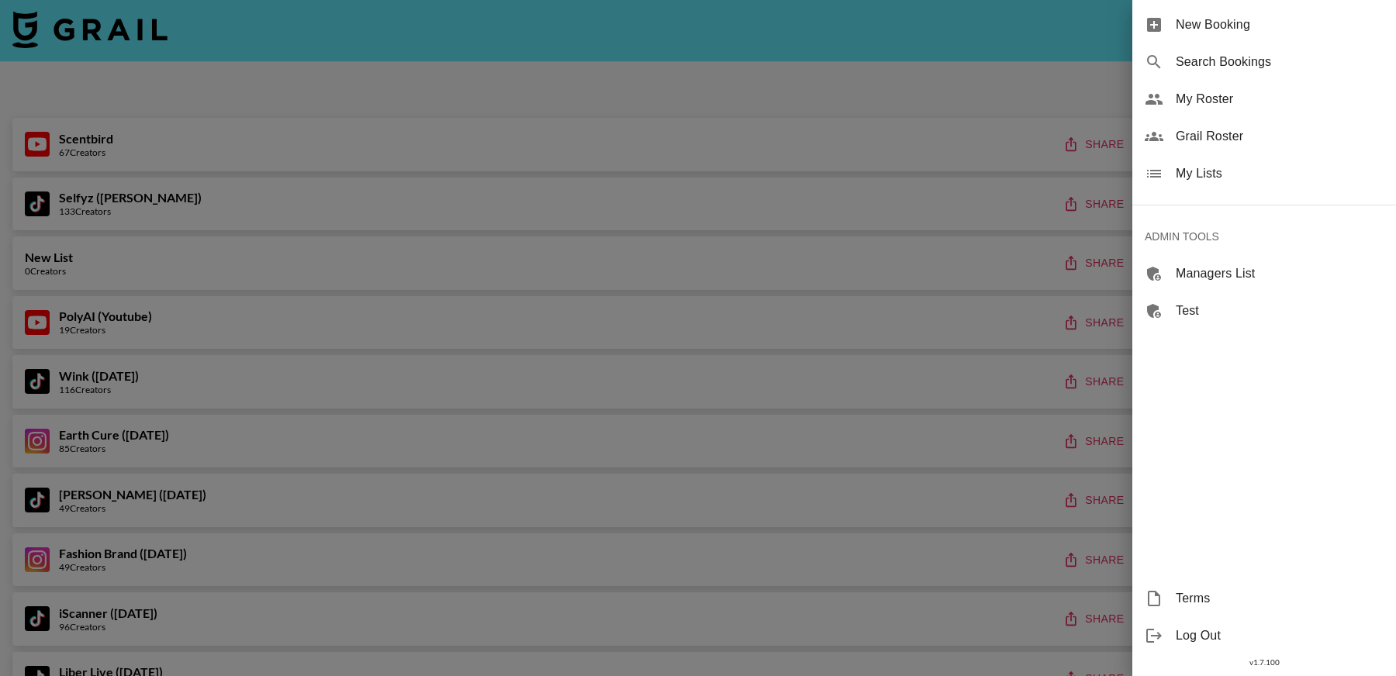
click at [1206, 136] on span "Grail Roster" at bounding box center [1280, 136] width 208 height 19
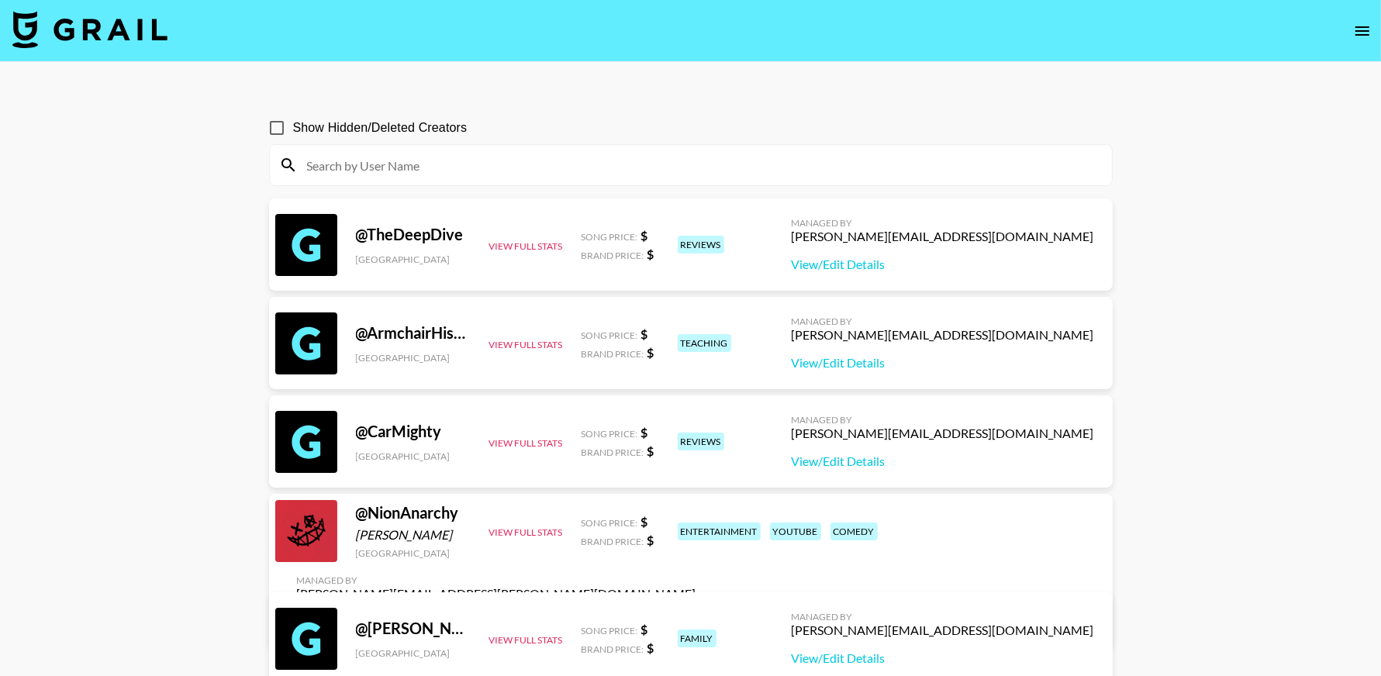
click at [525, 164] on input at bounding box center [700, 165] width 805 height 25
paste input "https://www.tiktok.com/@paparug"
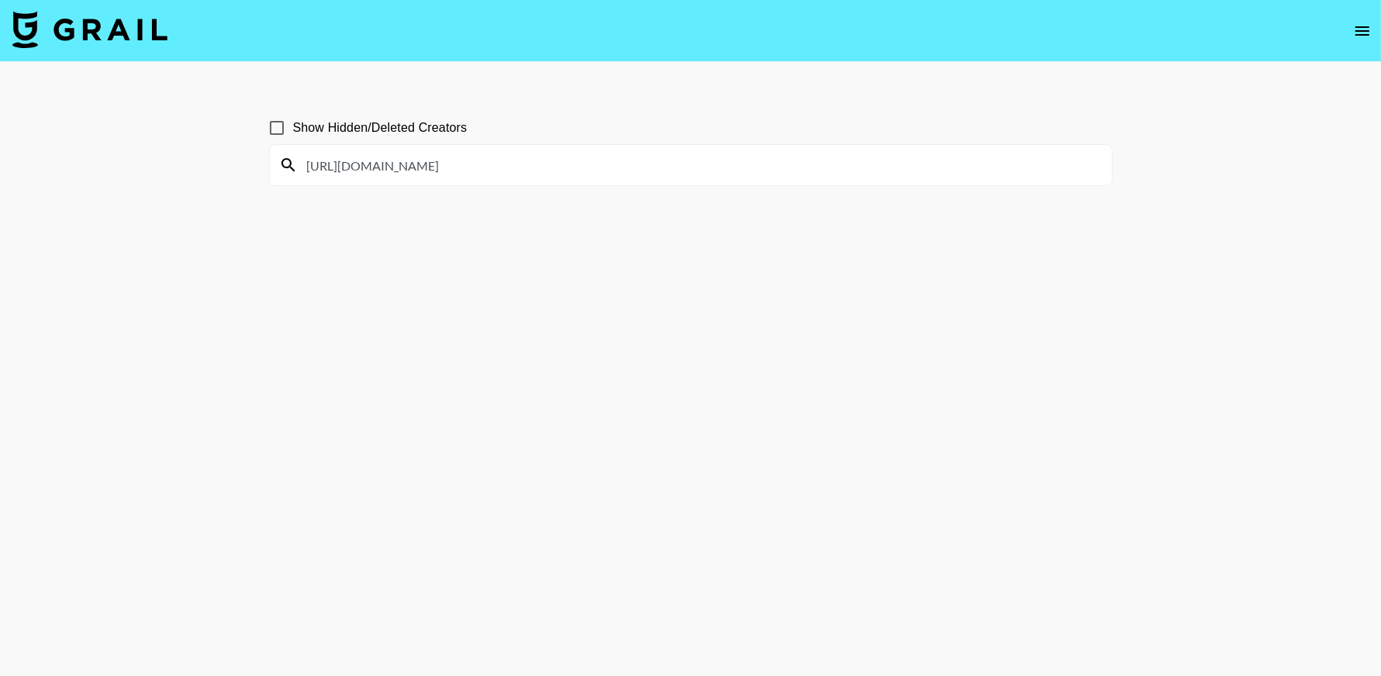
drag, startPoint x: 436, startPoint y: 166, endPoint x: 292, endPoint y: 166, distance: 144.2
click at [292, 166] on div "https://www.tiktok.com/@paparug" at bounding box center [691, 165] width 842 height 40
drag, startPoint x: 450, startPoint y: 164, endPoint x: 270, endPoint y: 164, distance: 179.9
click at [270, 164] on div "https://www.tiktok.com/@paparug" at bounding box center [691, 165] width 842 height 40
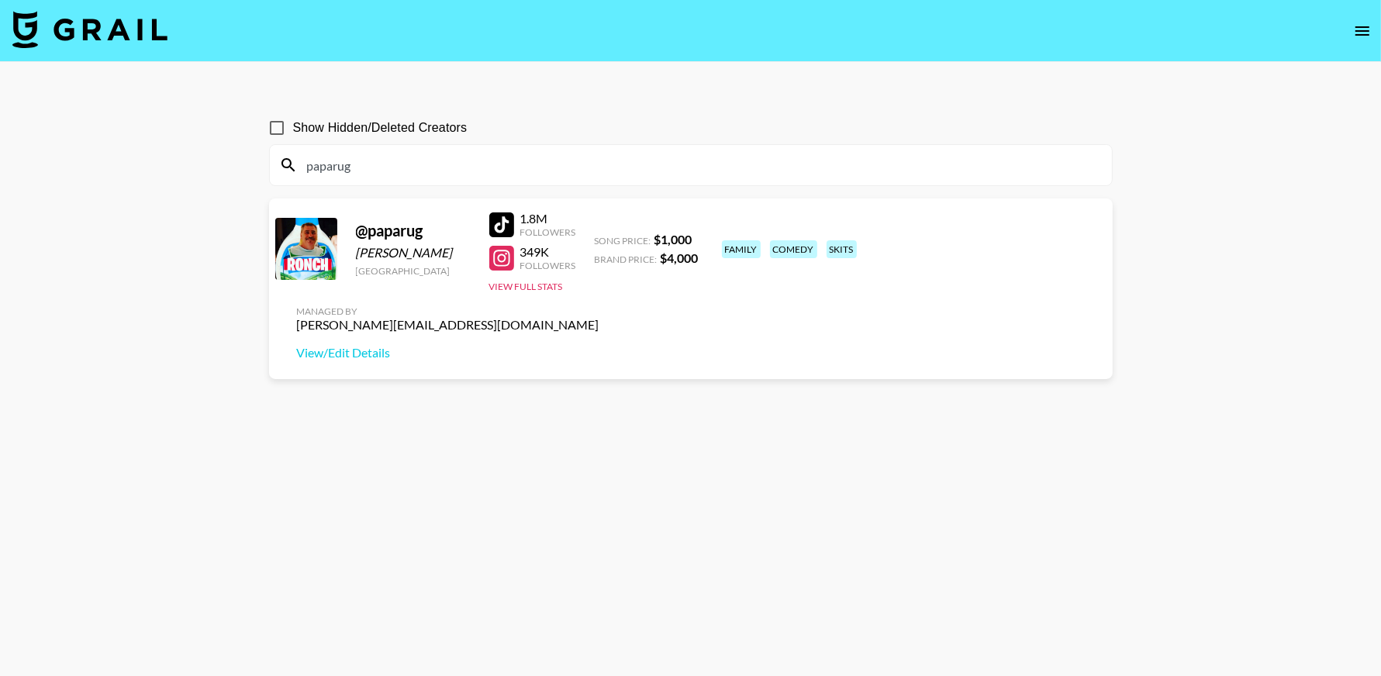
type input "paparug"
click at [1355, 22] on icon "open drawer" at bounding box center [1362, 31] width 19 height 19
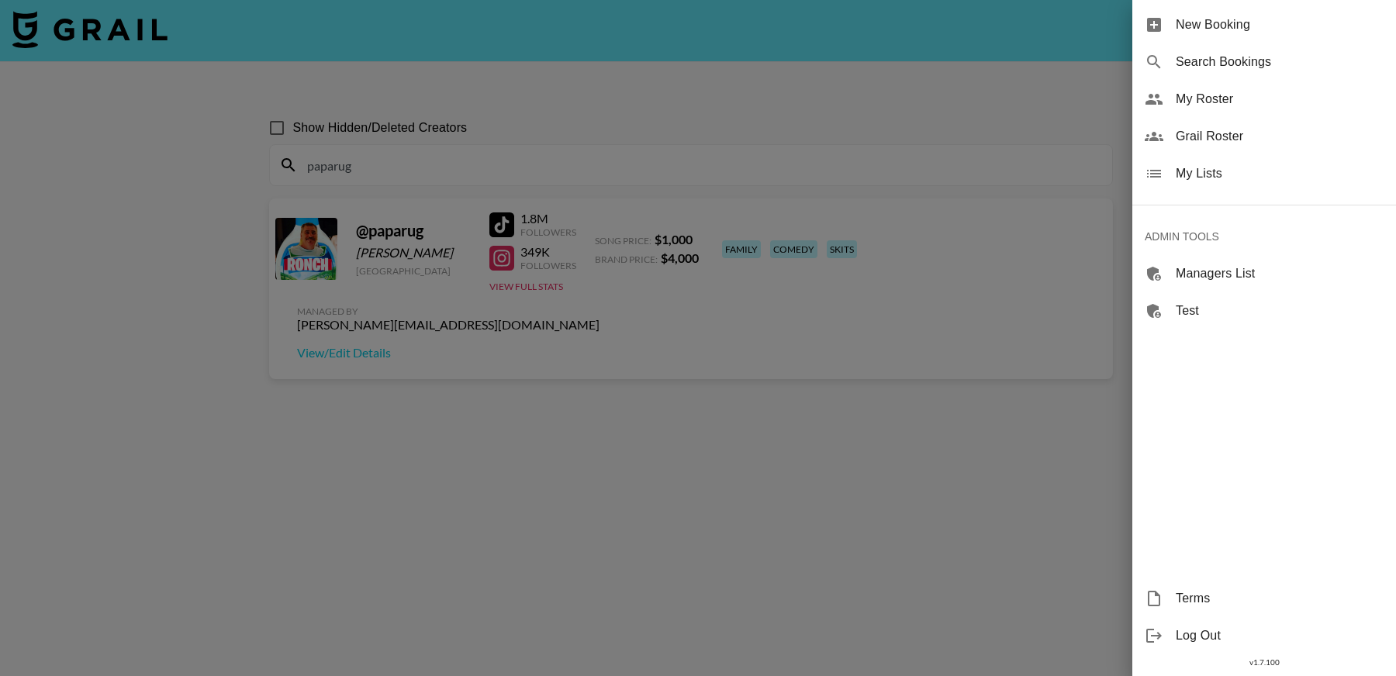
click at [1215, 180] on span "My Lists" at bounding box center [1280, 173] width 208 height 19
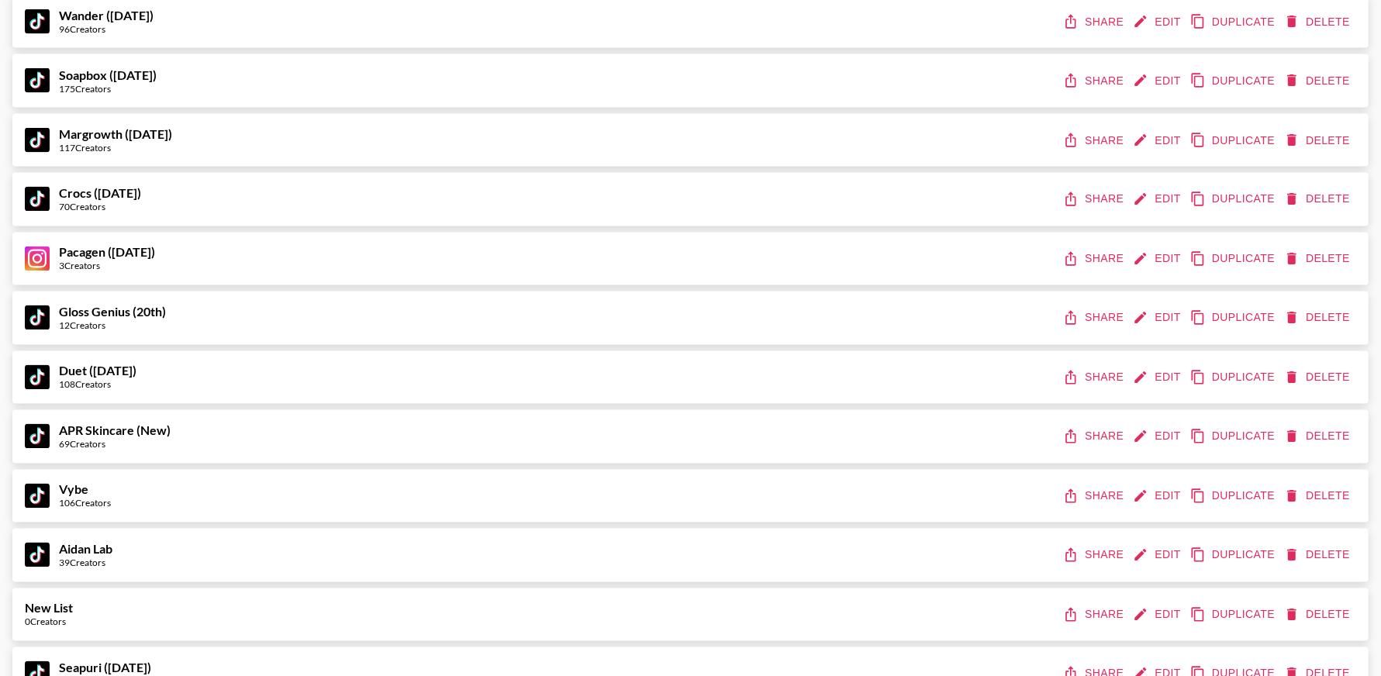
scroll to position [8649, 0]
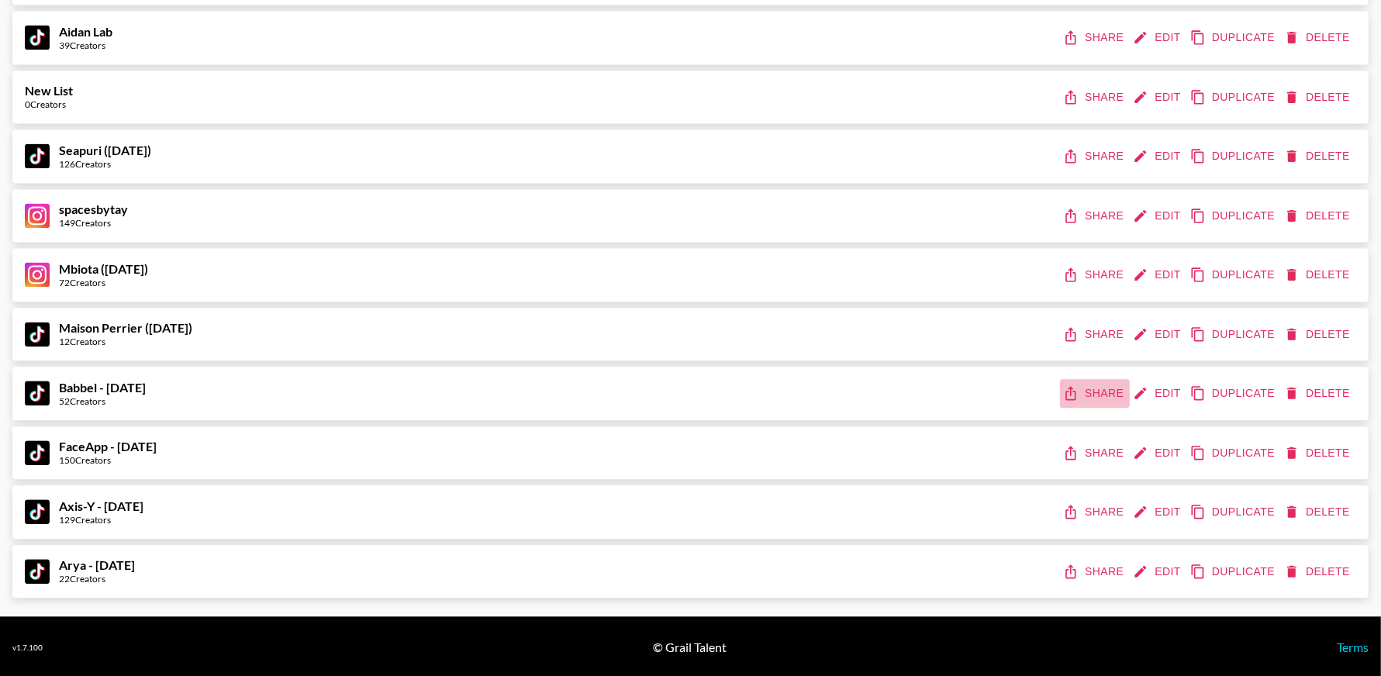
click at [1091, 394] on button "Share" at bounding box center [1095, 393] width 70 height 29
click at [1105, 439] on button "Share" at bounding box center [1095, 453] width 70 height 29
click at [1085, 448] on button "Share" at bounding box center [1095, 453] width 70 height 29
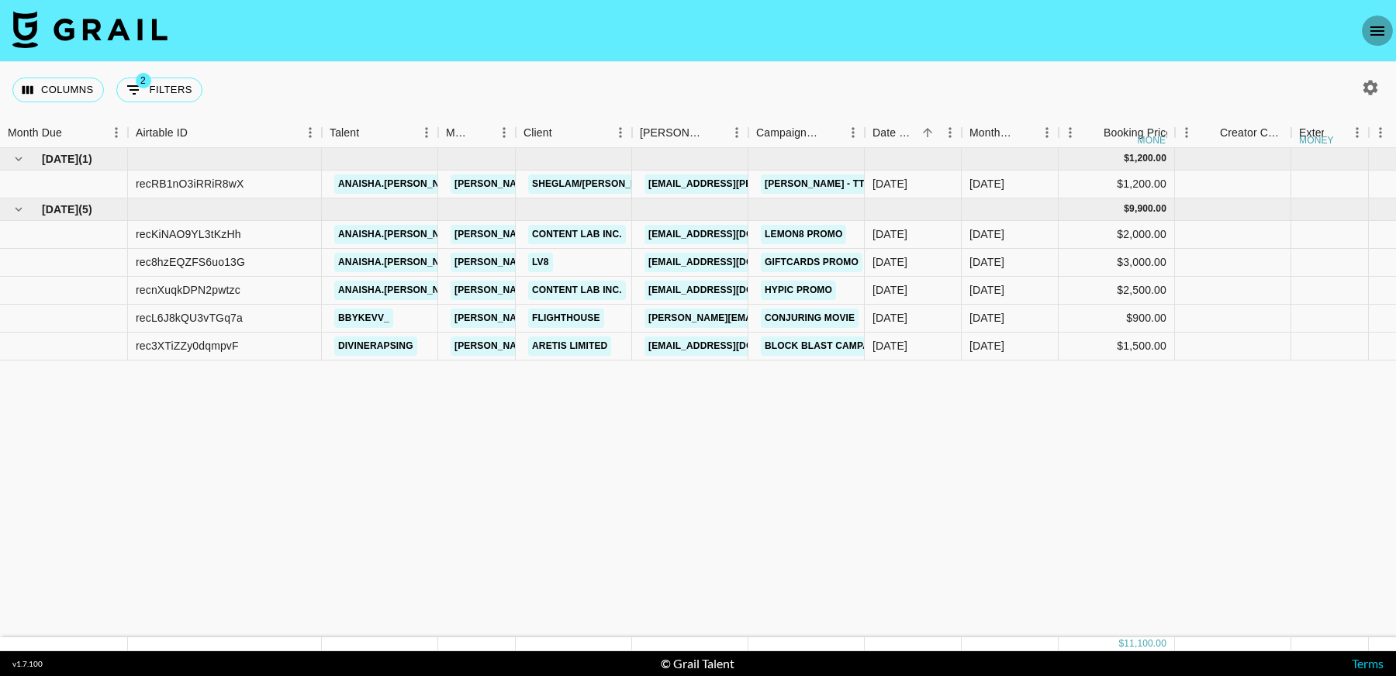
click at [1369, 28] on icon "open drawer" at bounding box center [1377, 31] width 19 height 19
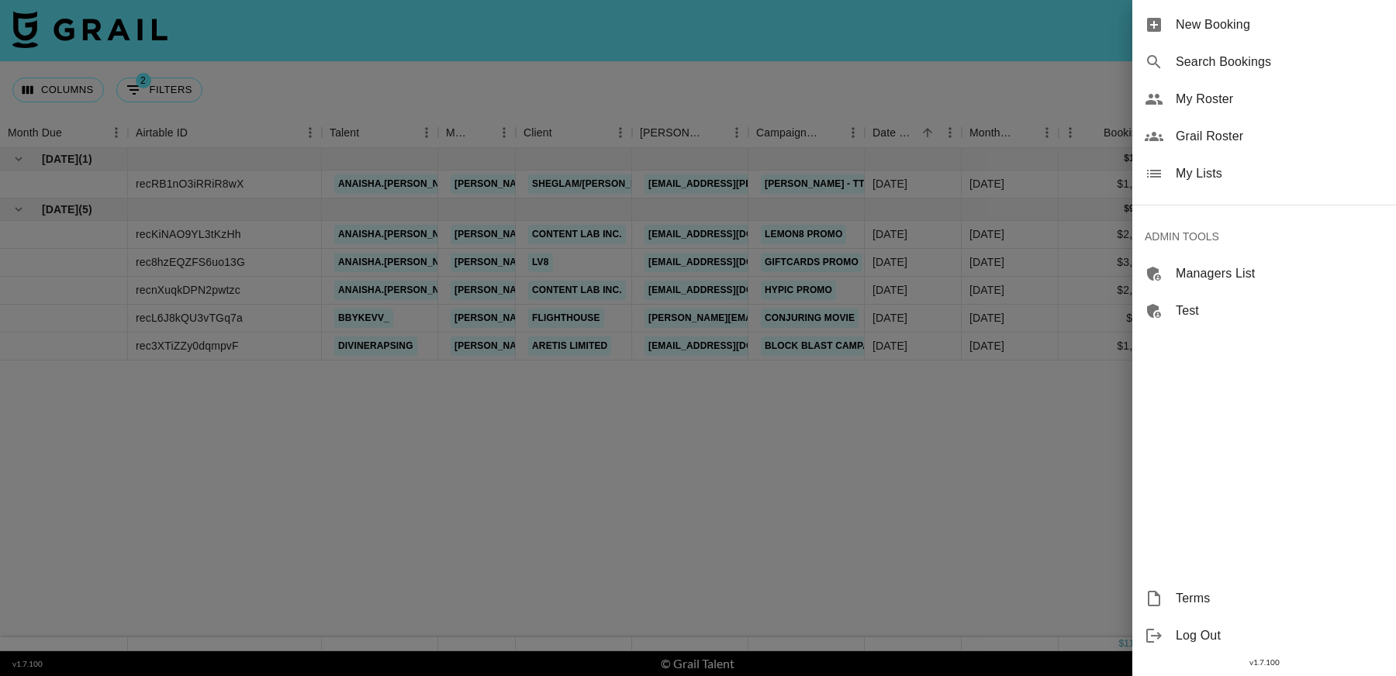
click at [1247, 169] on span "My Lists" at bounding box center [1280, 173] width 208 height 19
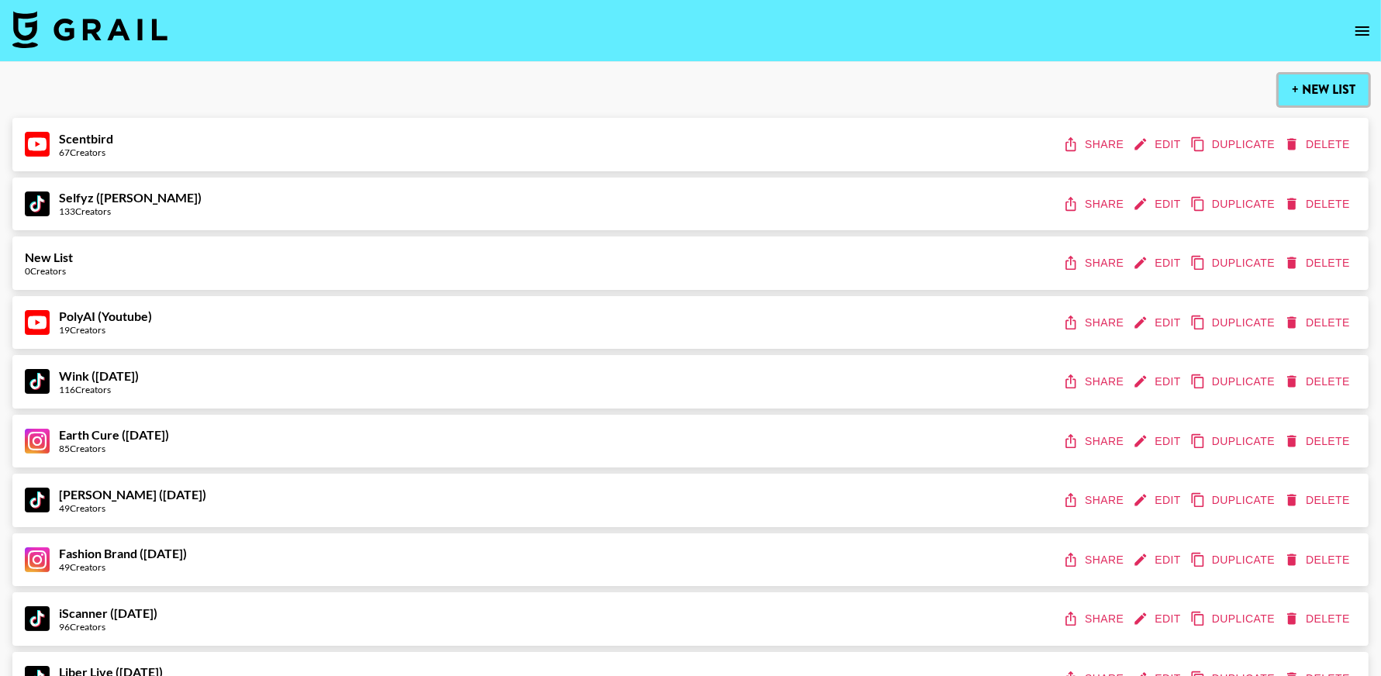
click at [1333, 87] on button "+ New List" at bounding box center [1324, 89] width 90 height 31
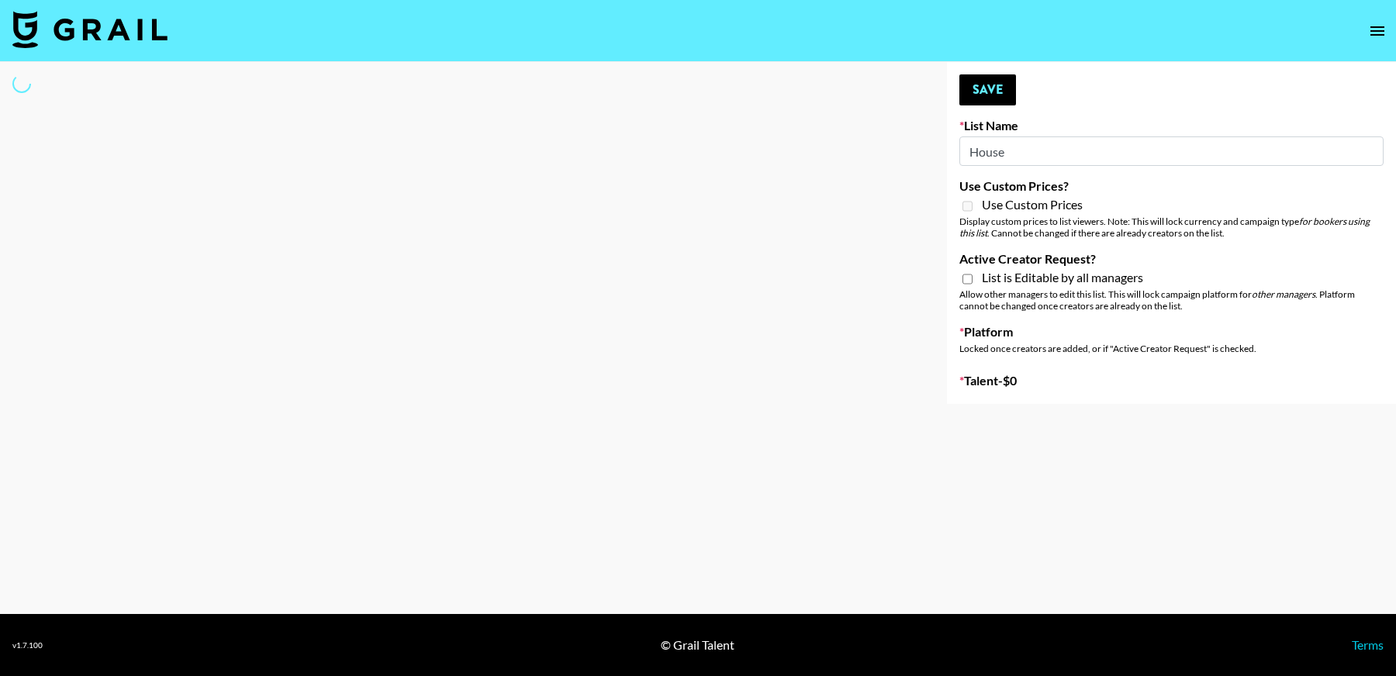
type input "House"
select select "Song"
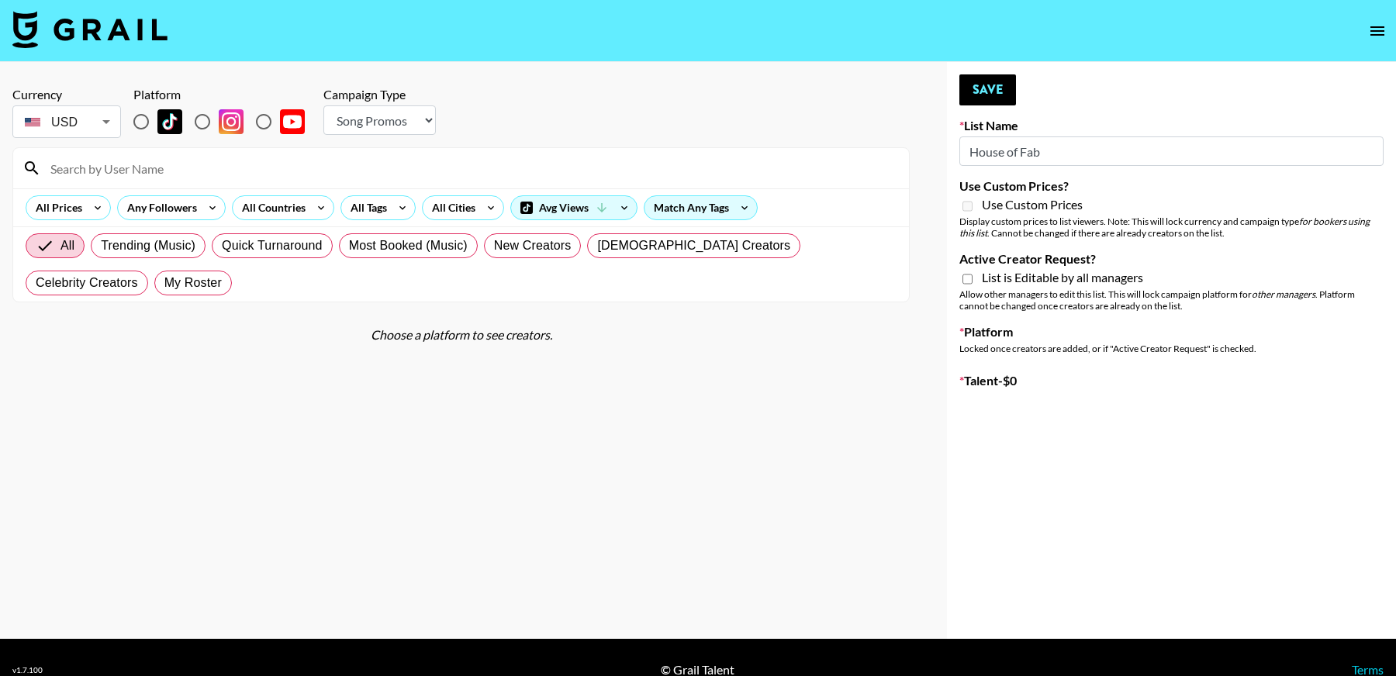
type input "New List"
radio input "true"
type input "New List"
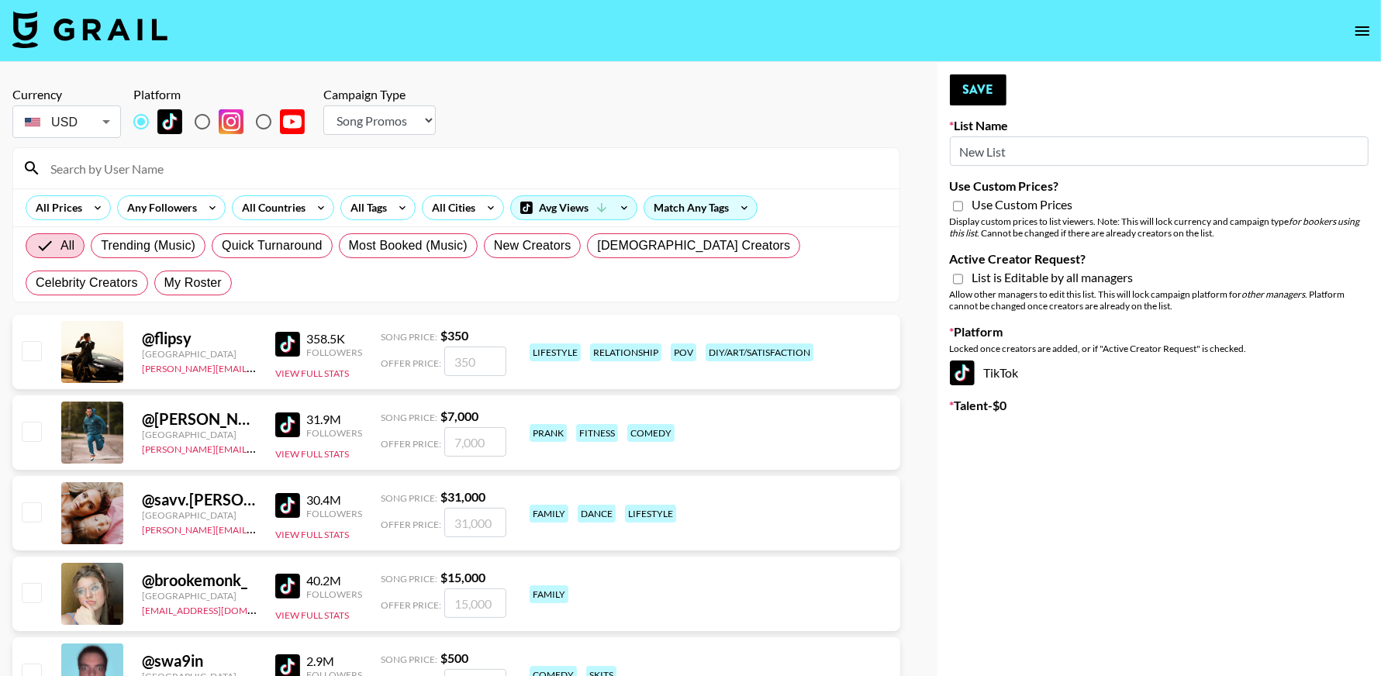
click at [370, 113] on select "Choose Type... Song Promos Brand Promos" at bounding box center [379, 119] width 112 height 29
select select "Brand"
click at [323, 105] on select "Choose Type... Song Promos Brand Promos" at bounding box center [379, 119] width 112 height 29
click at [954, 214] on div "Use Custom Prices? Use Custom Prices Display custom prices to list viewers. Not…" at bounding box center [1159, 208] width 419 height 60
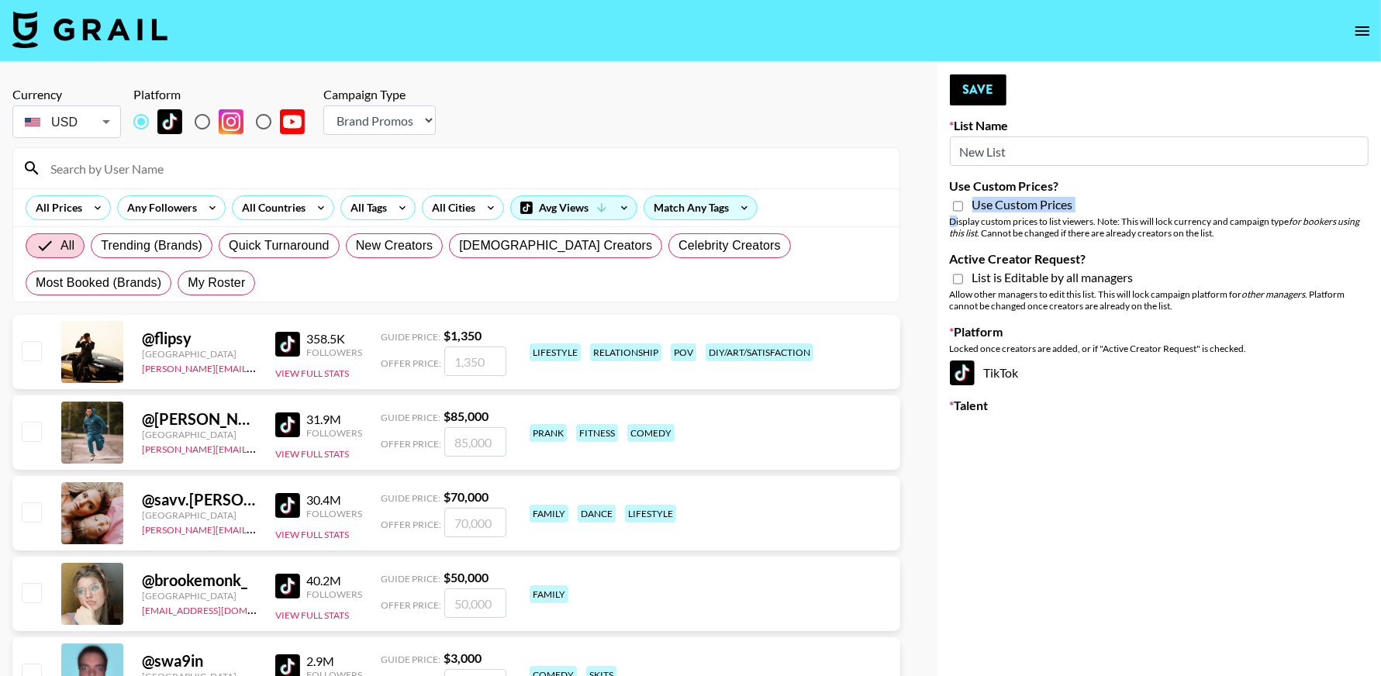
drag, startPoint x: 957, startPoint y: 212, endPoint x: 967, endPoint y: 275, distance: 64.4
click at [958, 209] on input "Use Custom Prices?" at bounding box center [958, 206] width 10 height 14
checkbox input "true"
click at [961, 281] on input "Active Creator Request?" at bounding box center [958, 279] width 10 height 14
checkbox input "true"
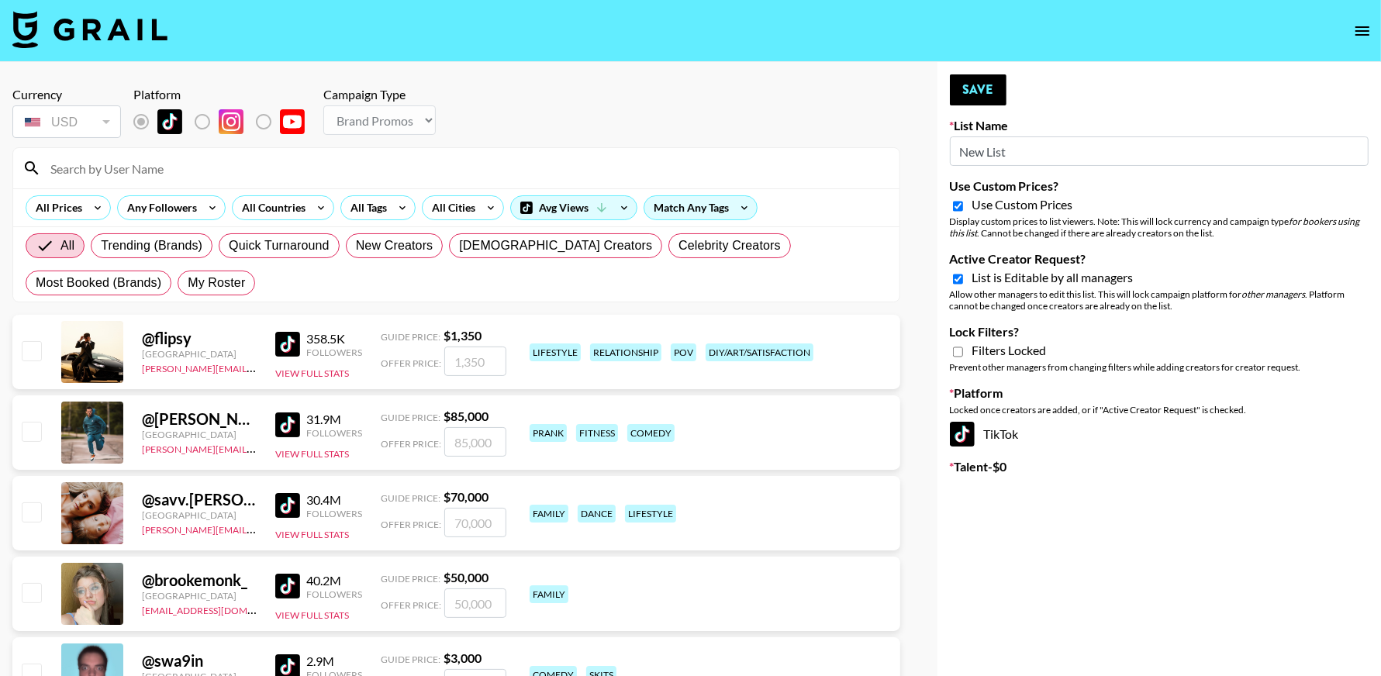
drag, startPoint x: 1022, startPoint y: 154, endPoint x: 903, endPoint y: 153, distance: 119.4
type input "House of Fab ([DATE])"
click at [976, 78] on button "Save" at bounding box center [978, 89] width 57 height 31
